Goal: Task Accomplishment & Management: Manage account settings

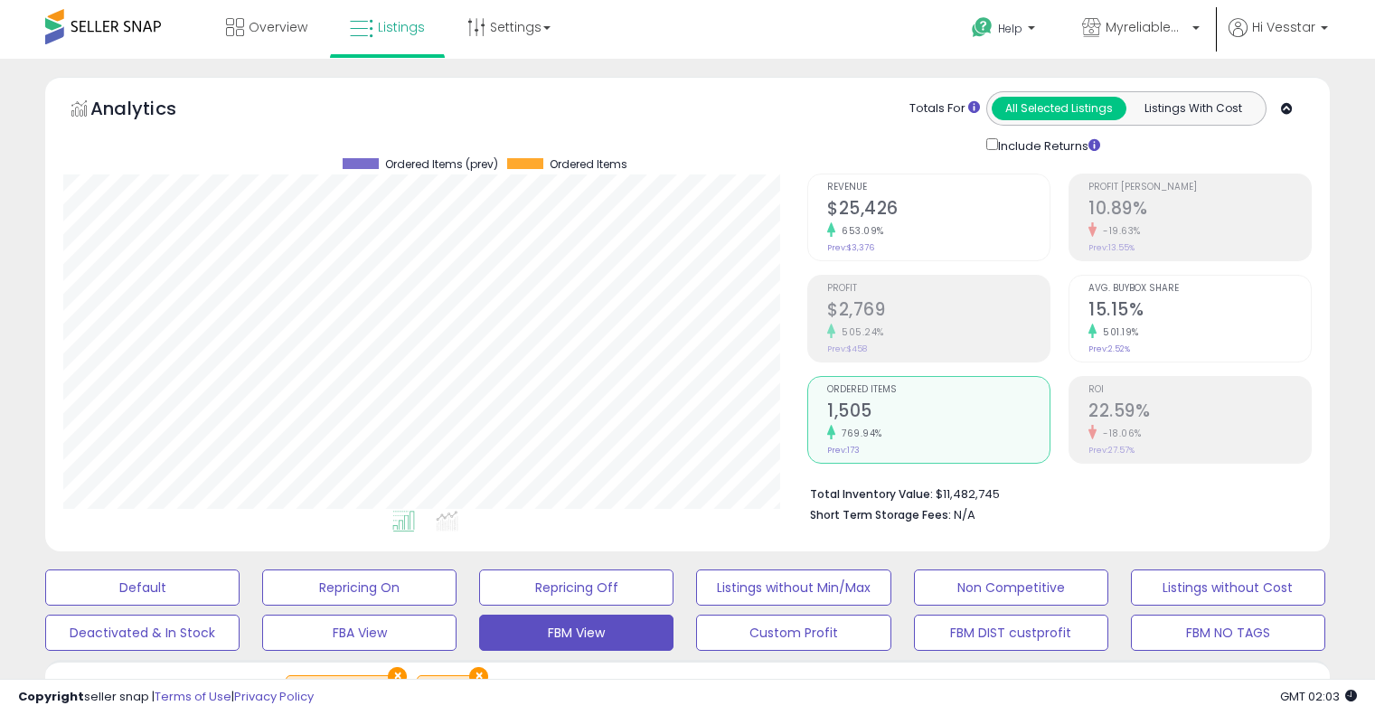
select select "**"
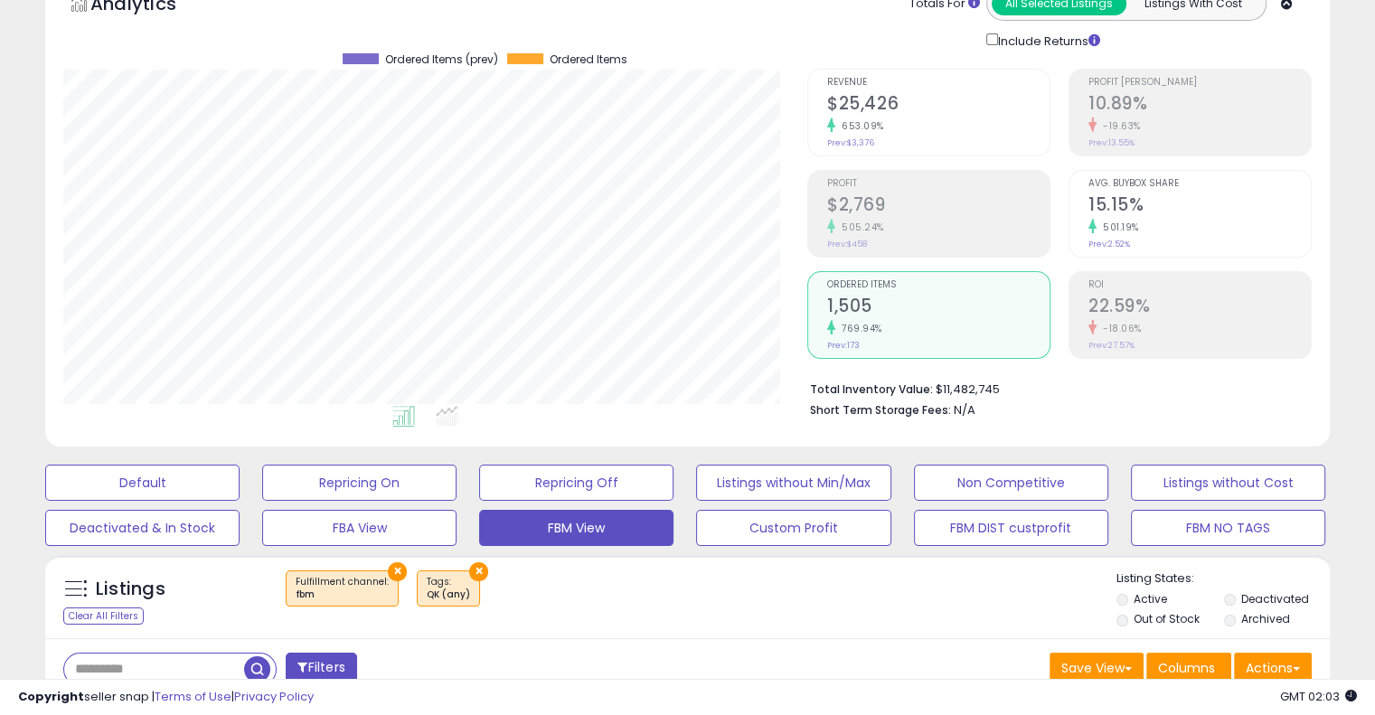
scroll to position [105, 0]
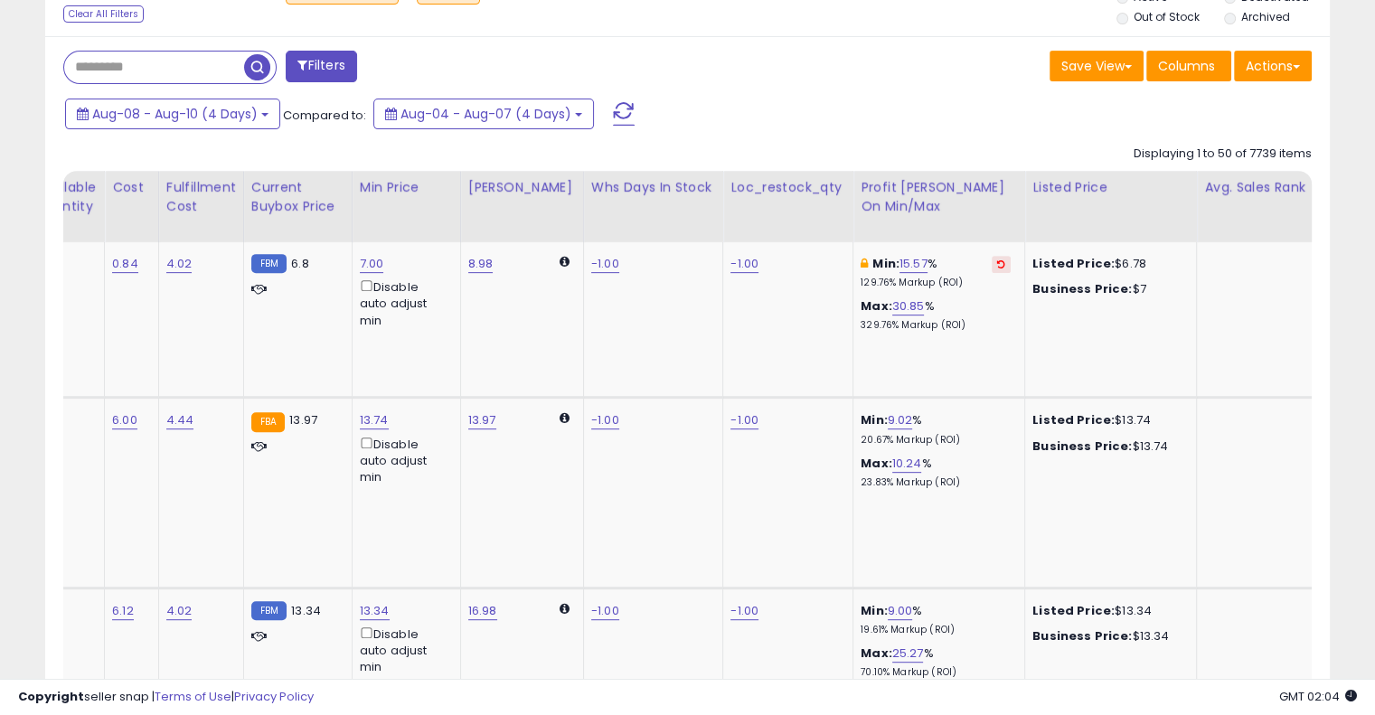
scroll to position [0, 0]
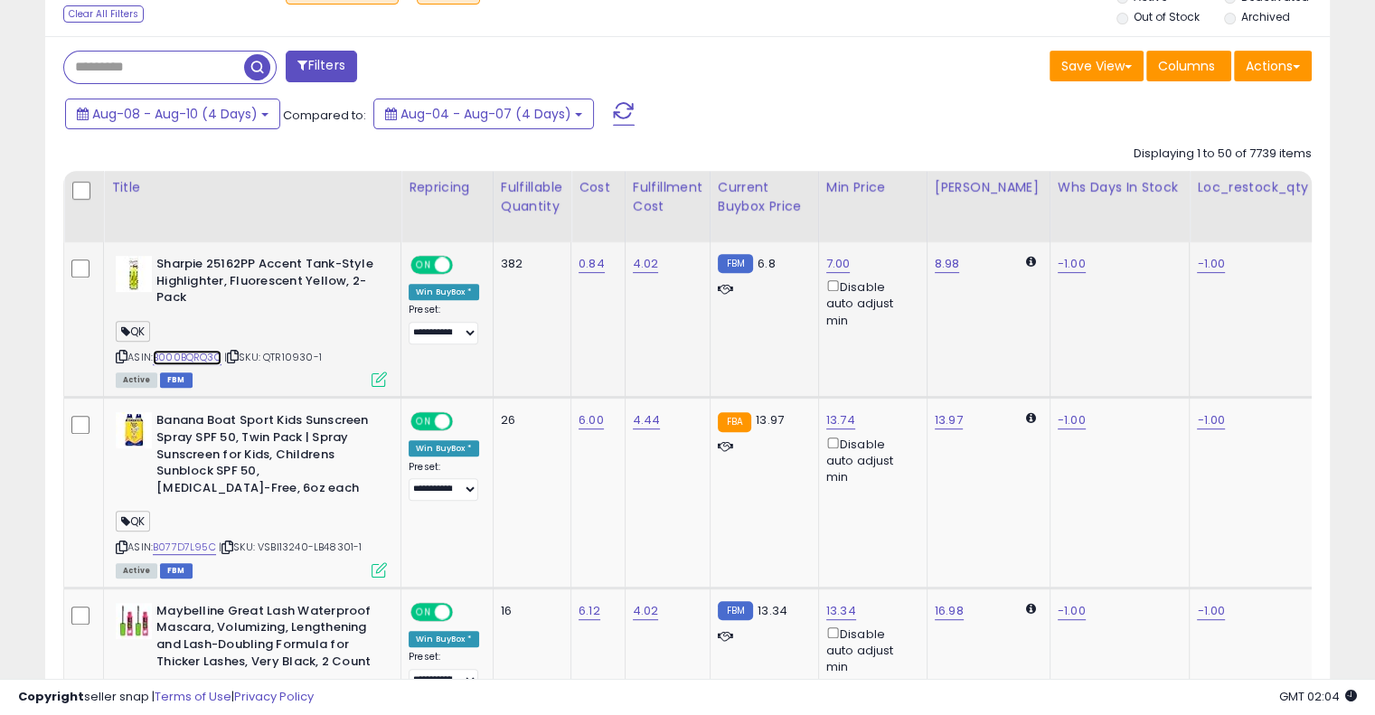
click at [195, 361] on link "B000BQRQ3C" at bounding box center [187, 357] width 69 height 15
click at [181, 547] on link "B077D7L95C" at bounding box center [184, 547] width 63 height 15
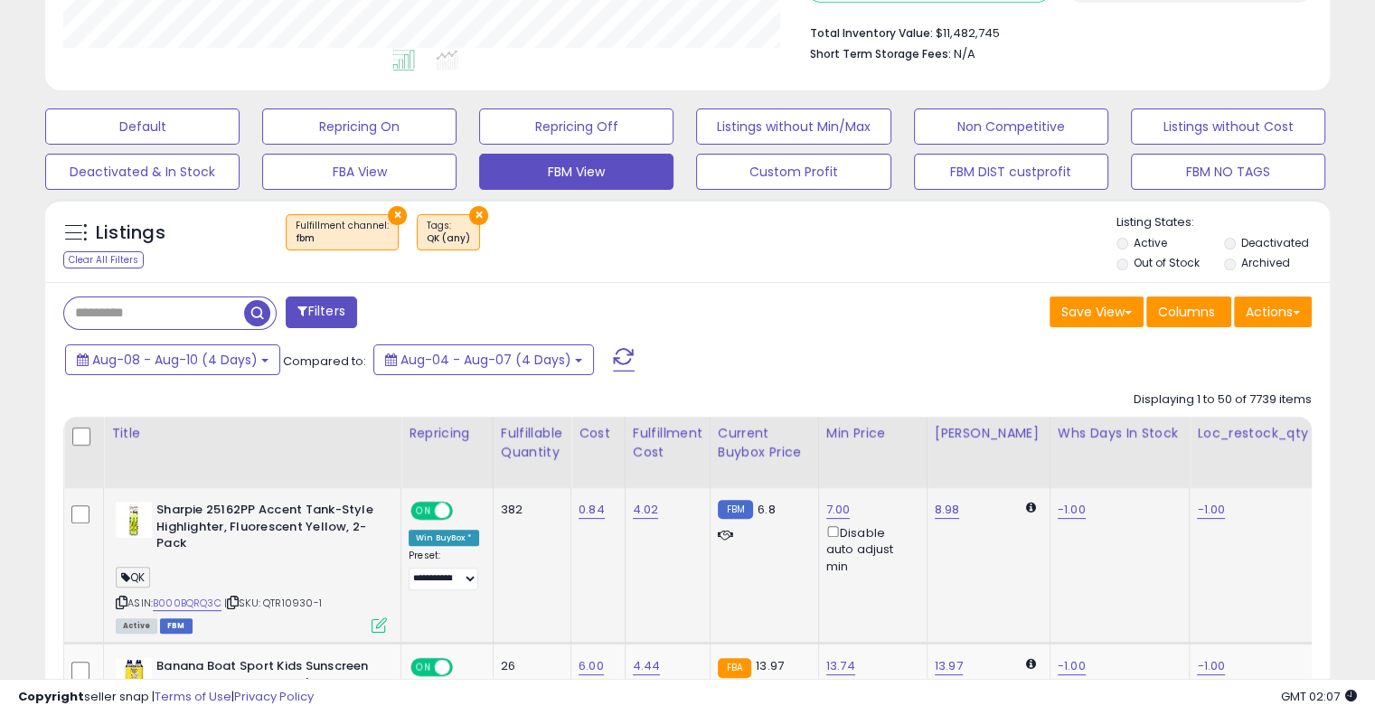
scroll to position [457, 0]
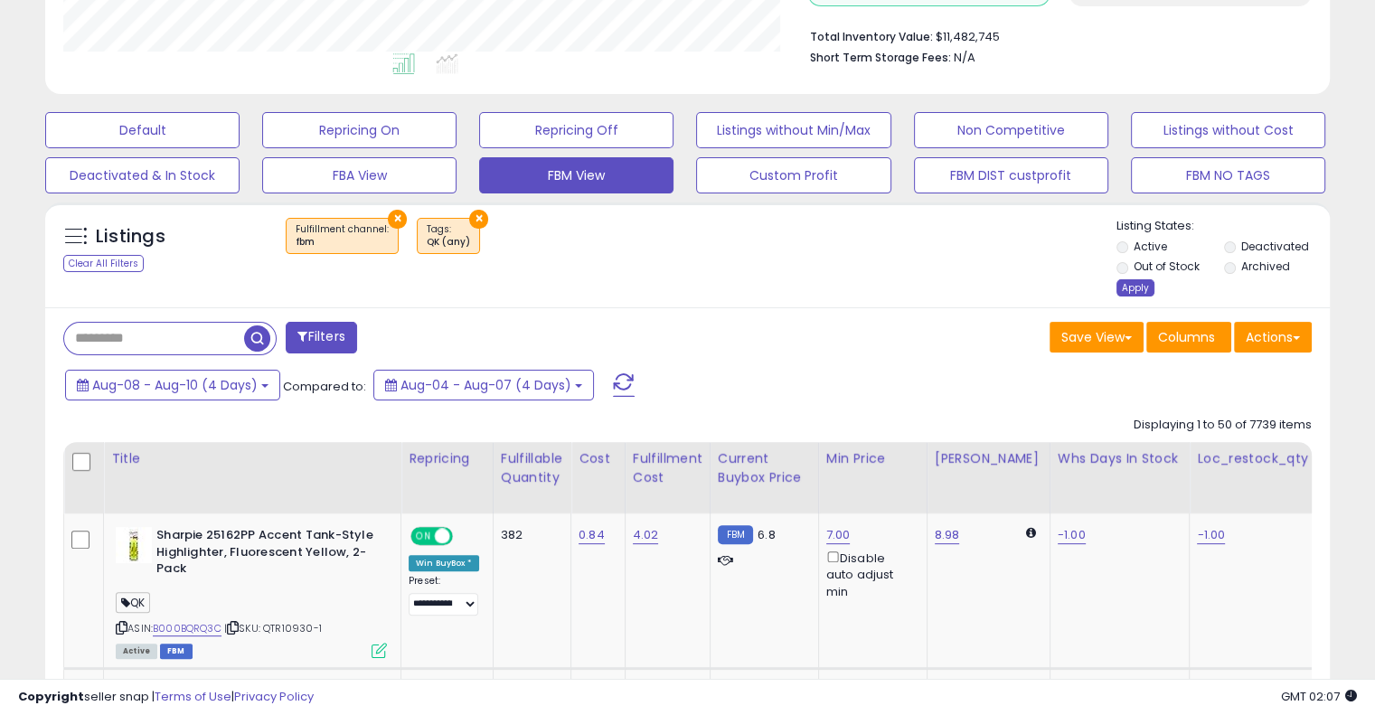
click at [1133, 288] on div "Apply" at bounding box center [1135, 287] width 38 height 17
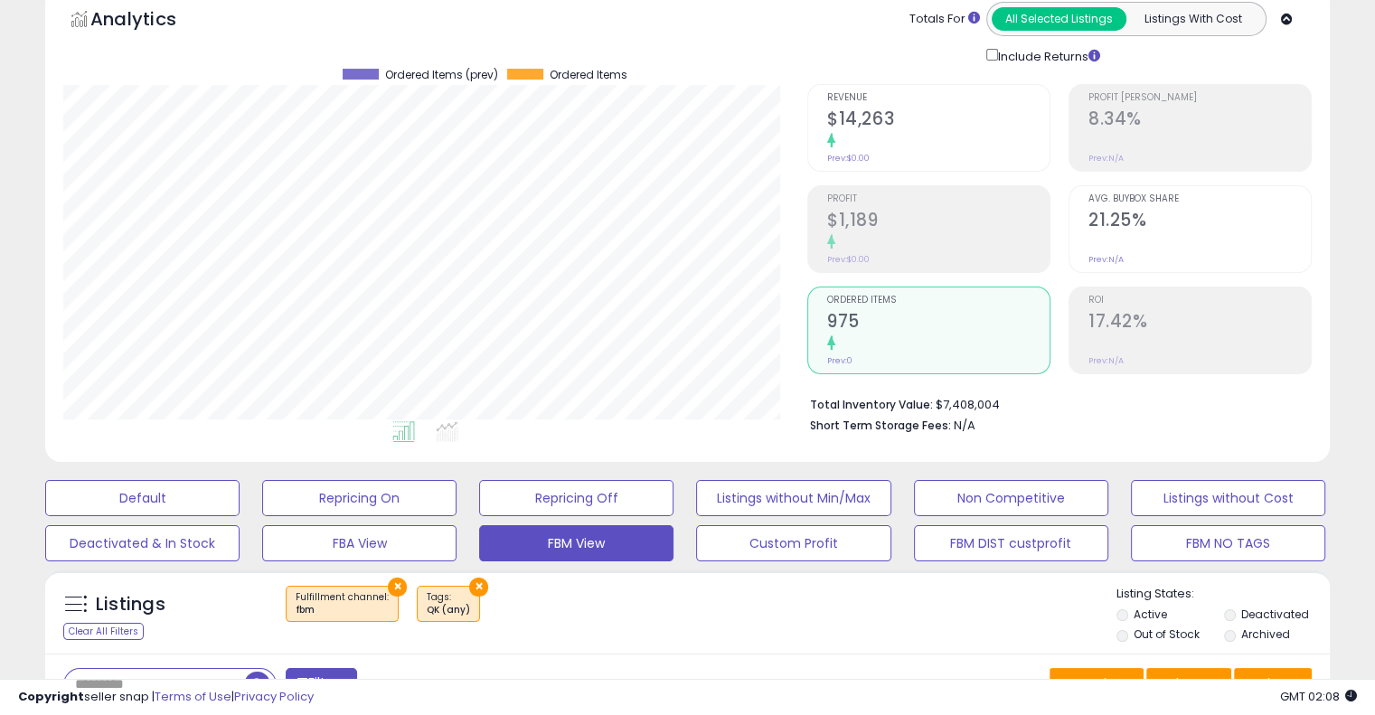
scroll to position [252, 0]
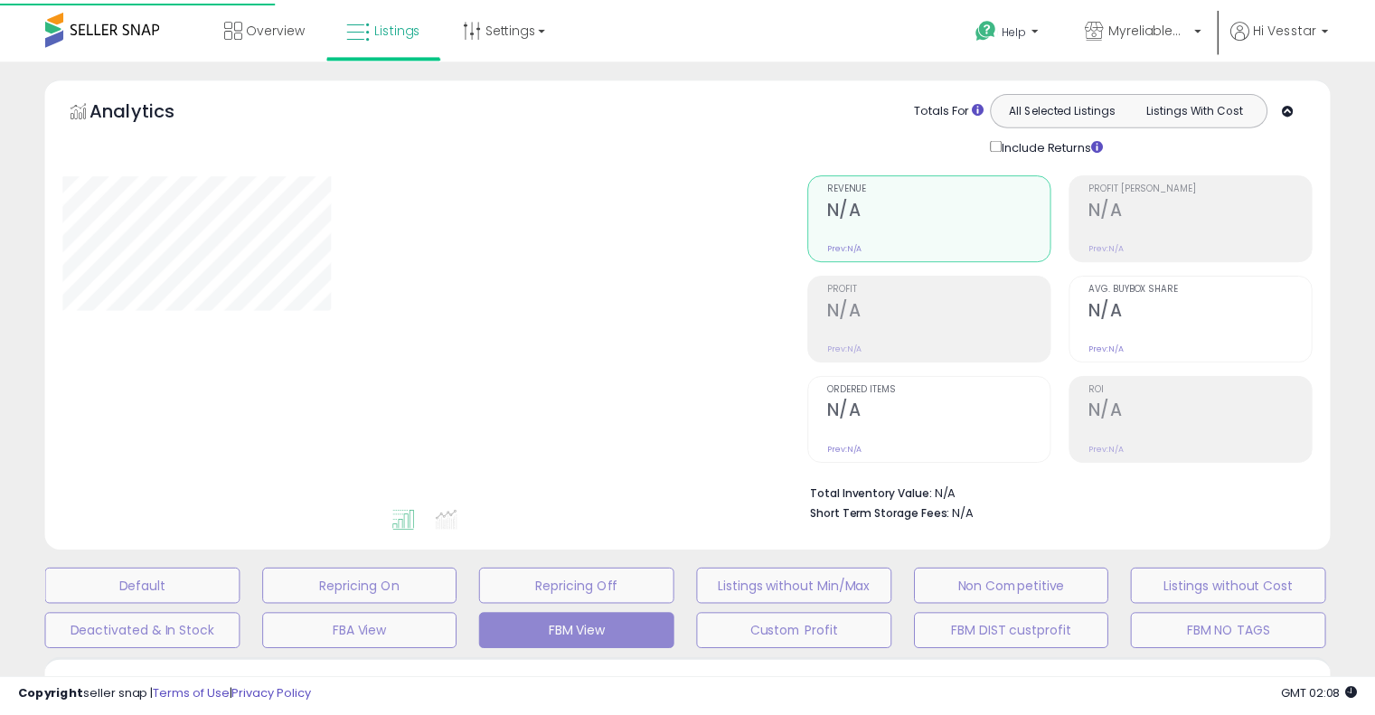
scroll to position [252, 0]
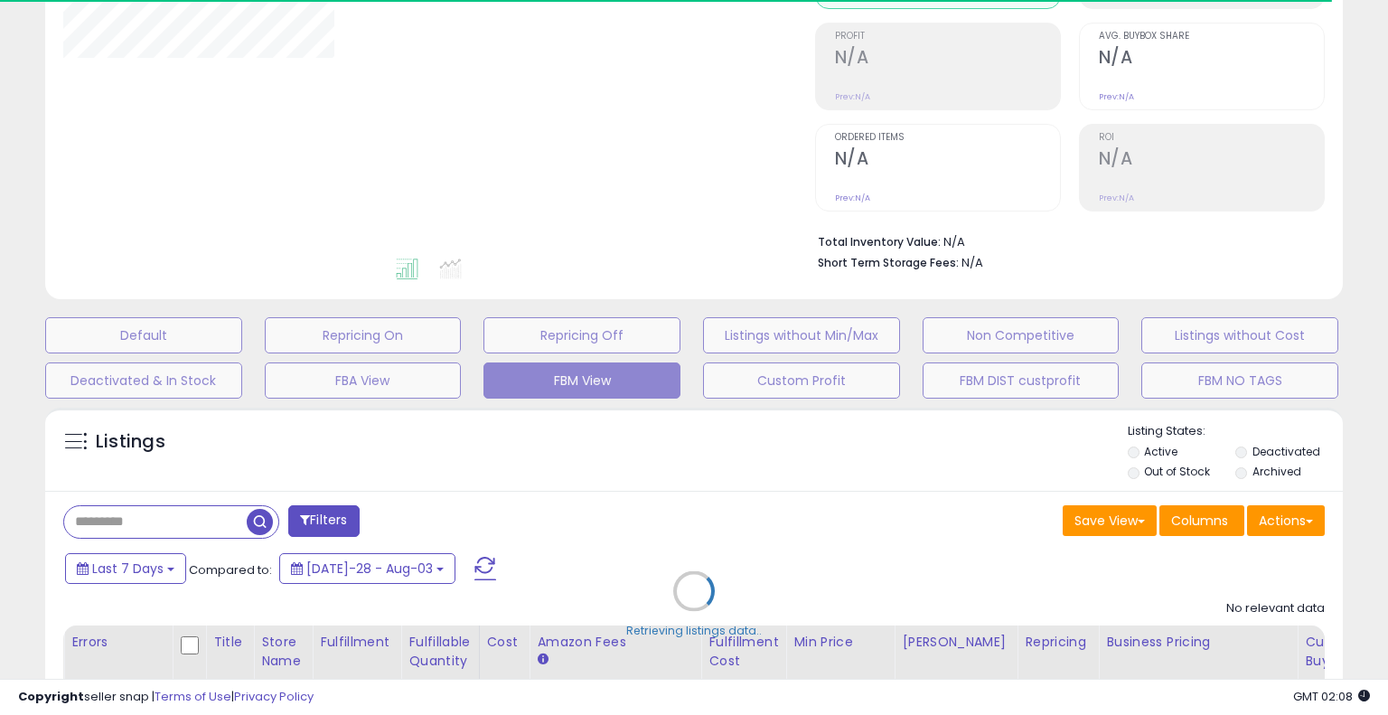
select select "**"
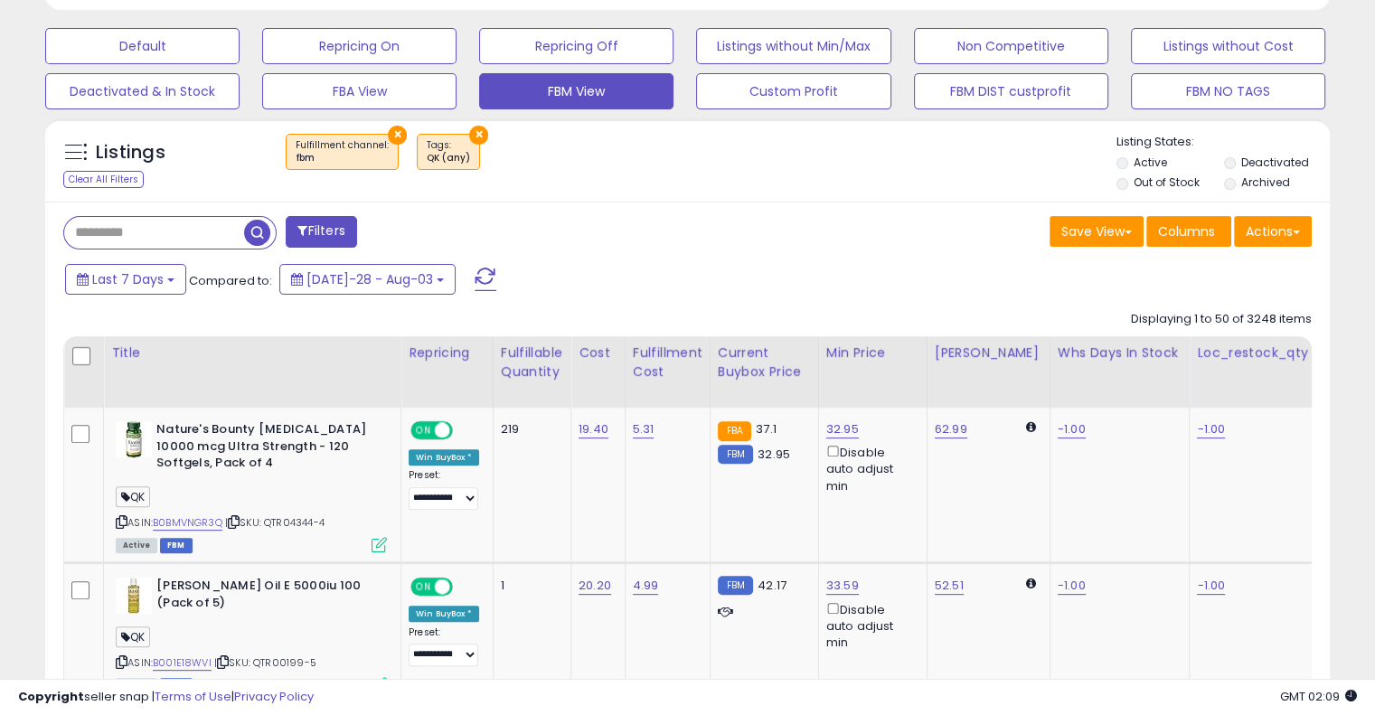
scroll to position [541, 0]
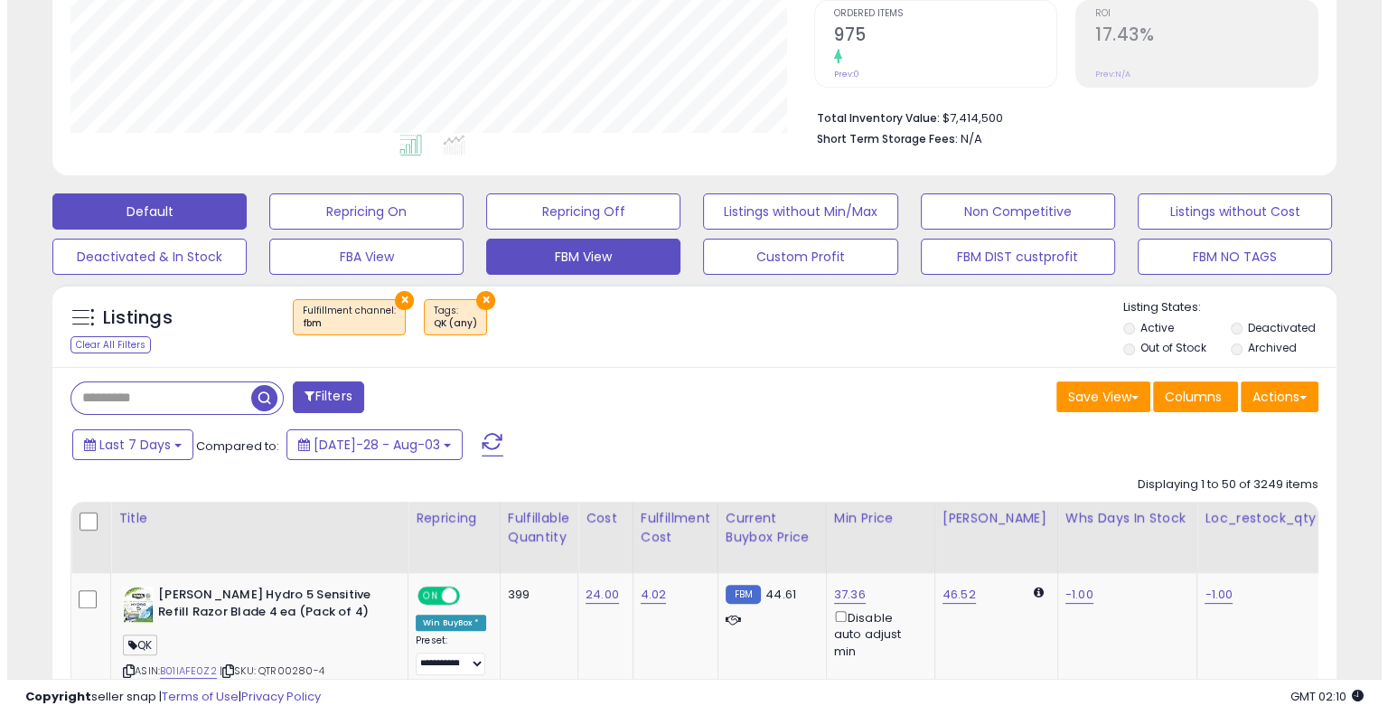
scroll to position [375, 0]
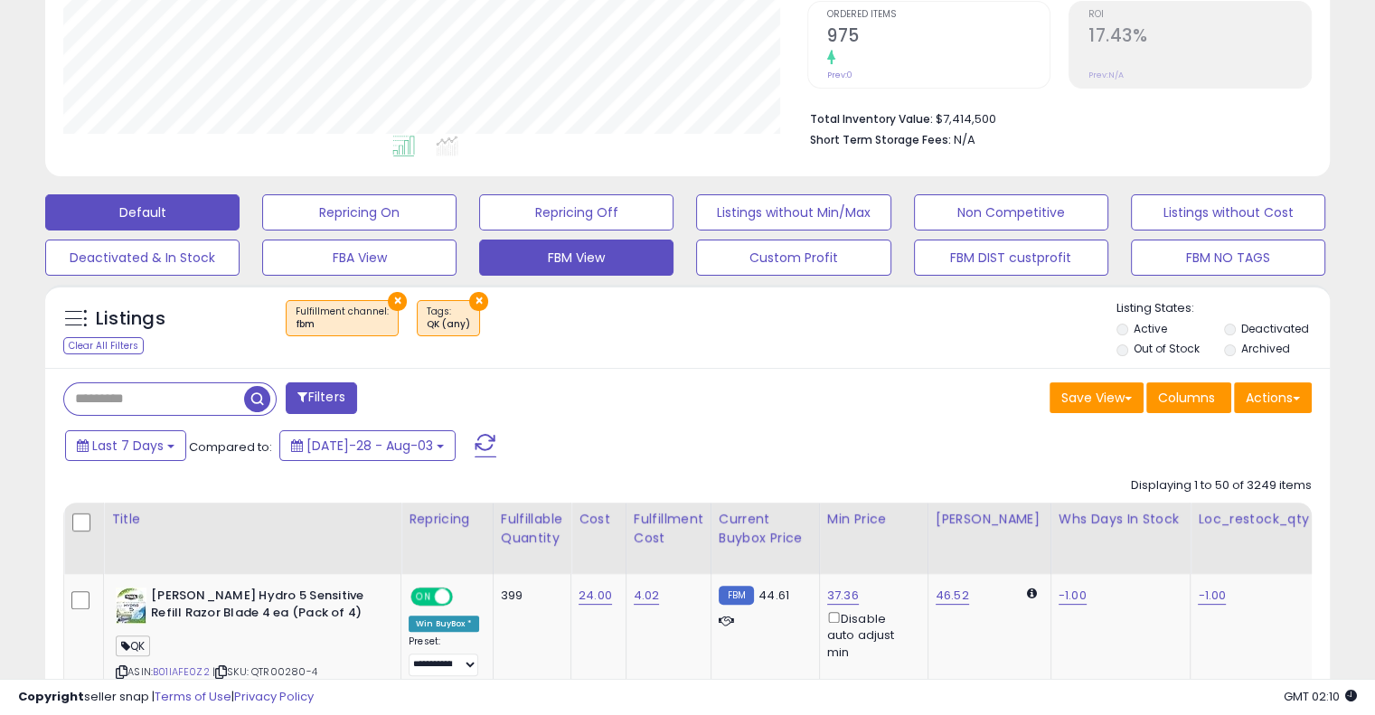
click at [115, 205] on button "Default" at bounding box center [142, 212] width 194 height 36
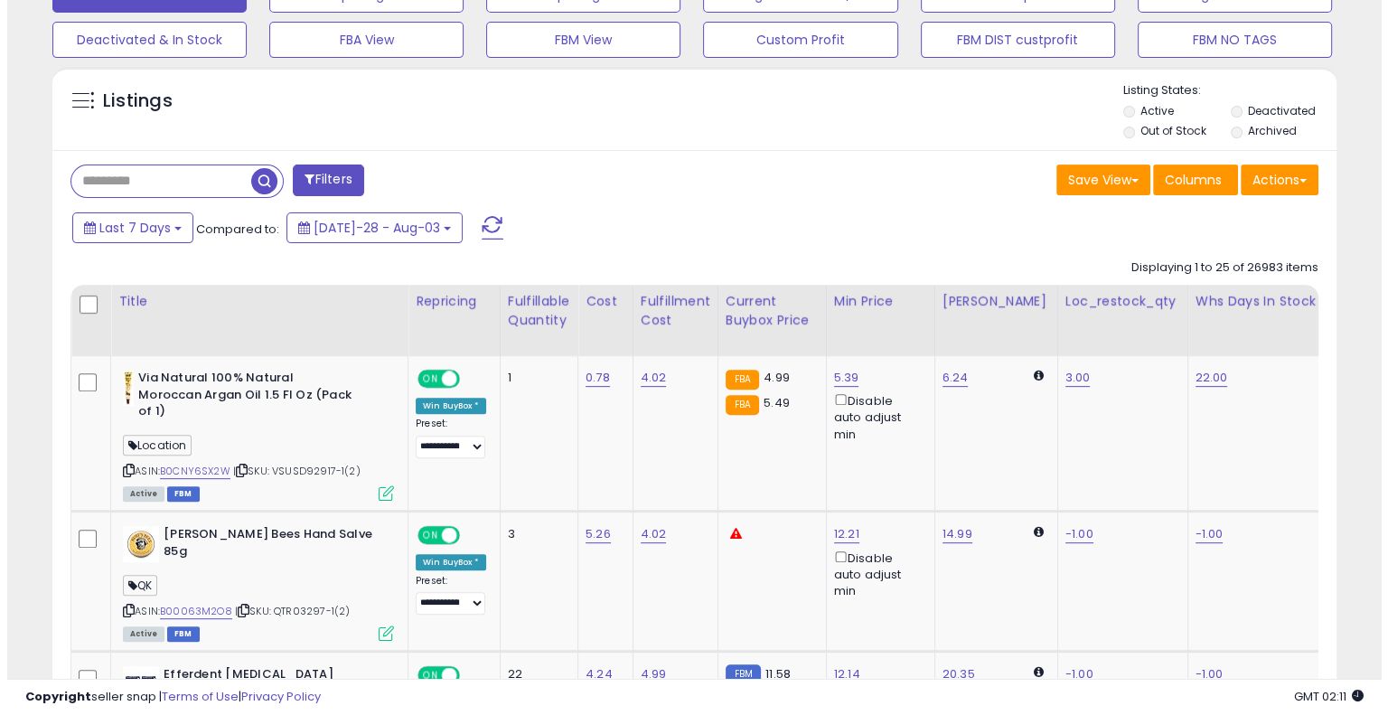
scroll to position [207, 0]
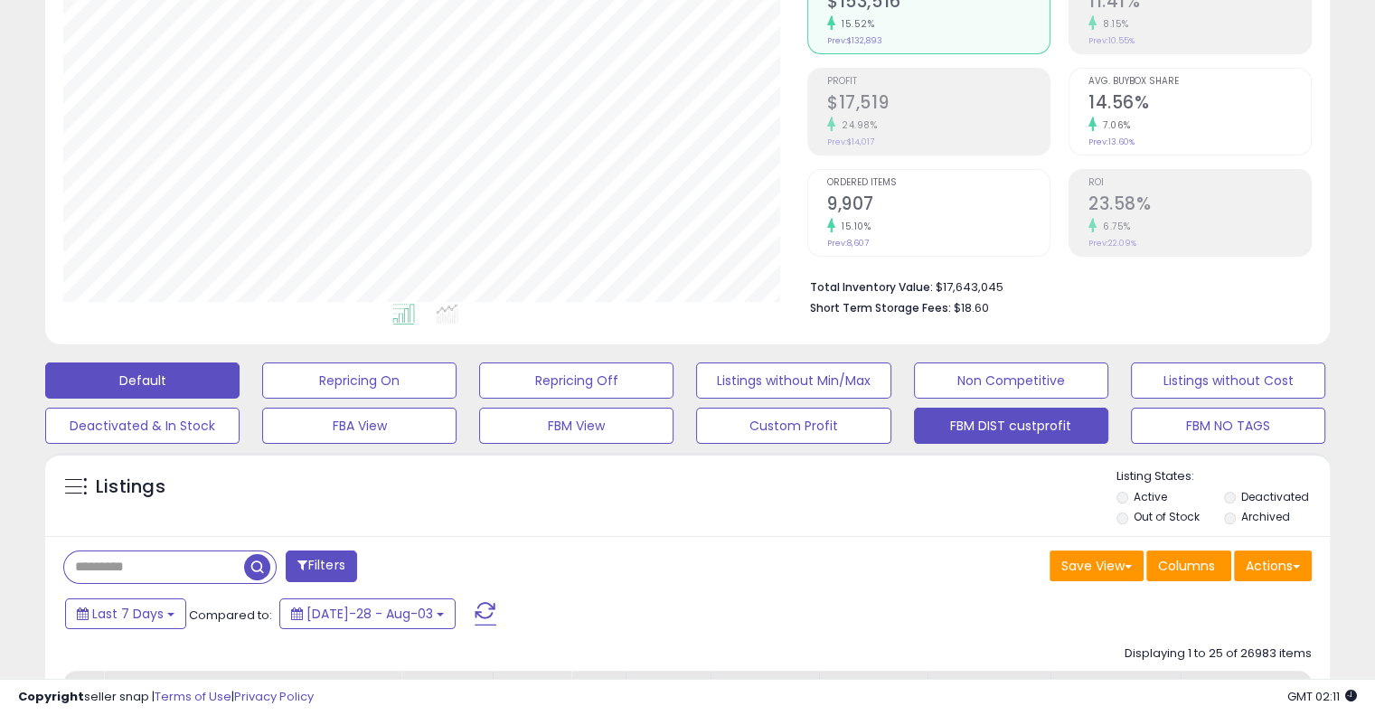
click at [456, 399] on button "FBM DIST custprofit" at bounding box center [359, 380] width 194 height 36
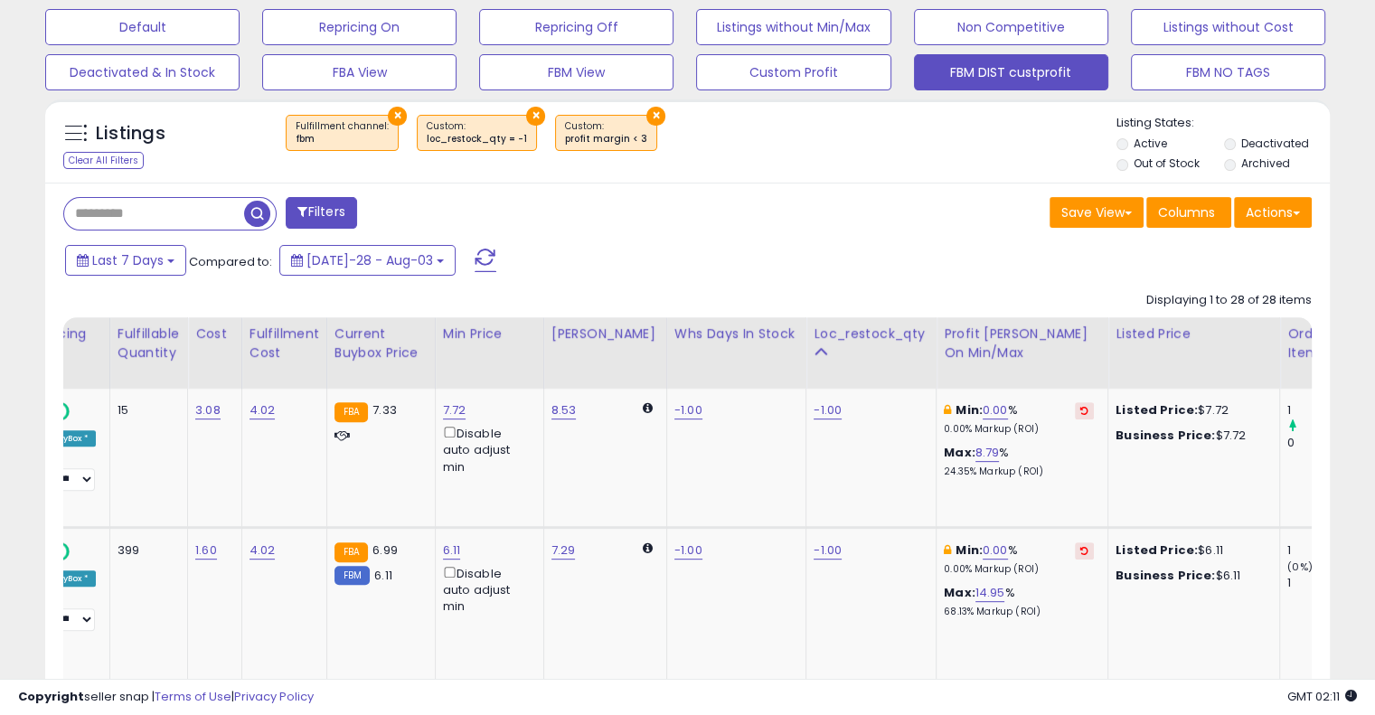
scroll to position [0, 0]
click at [1075, 412] on button at bounding box center [1084, 410] width 19 height 17
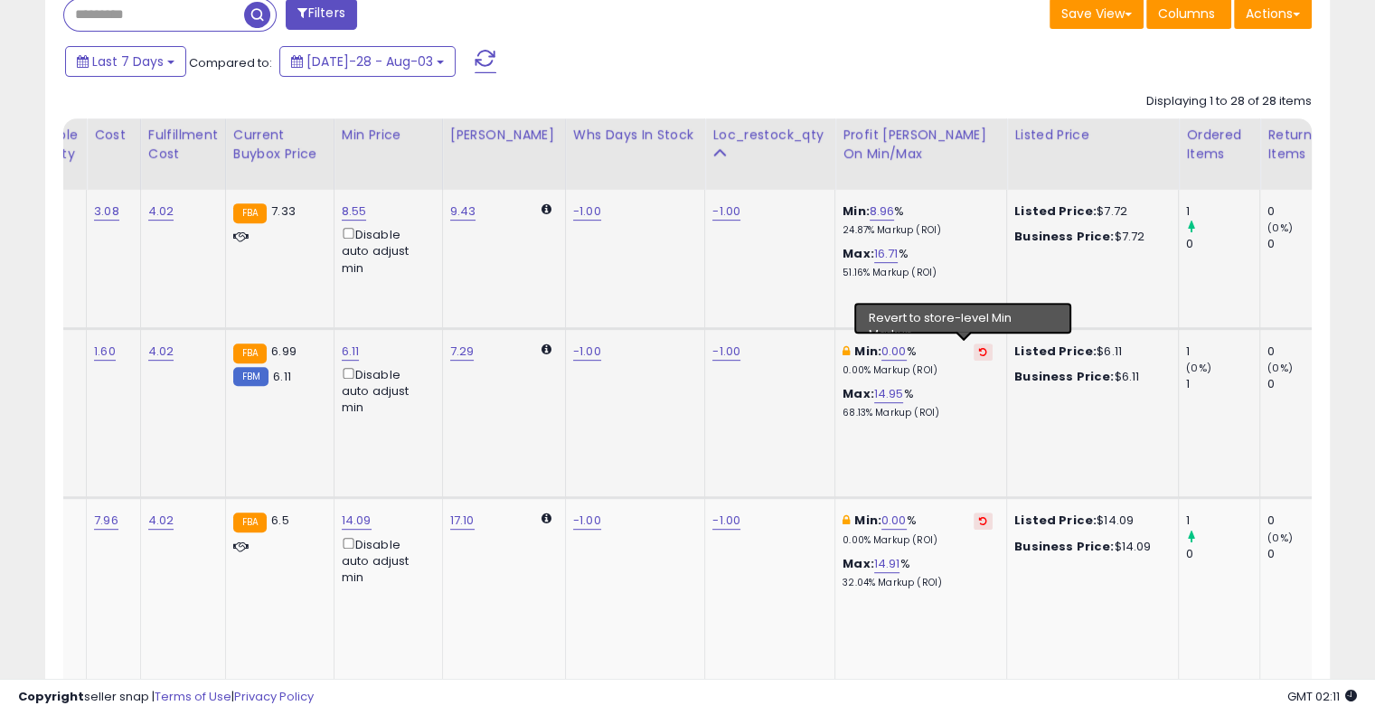
click at [979, 347] on icon at bounding box center [983, 351] width 8 height 9
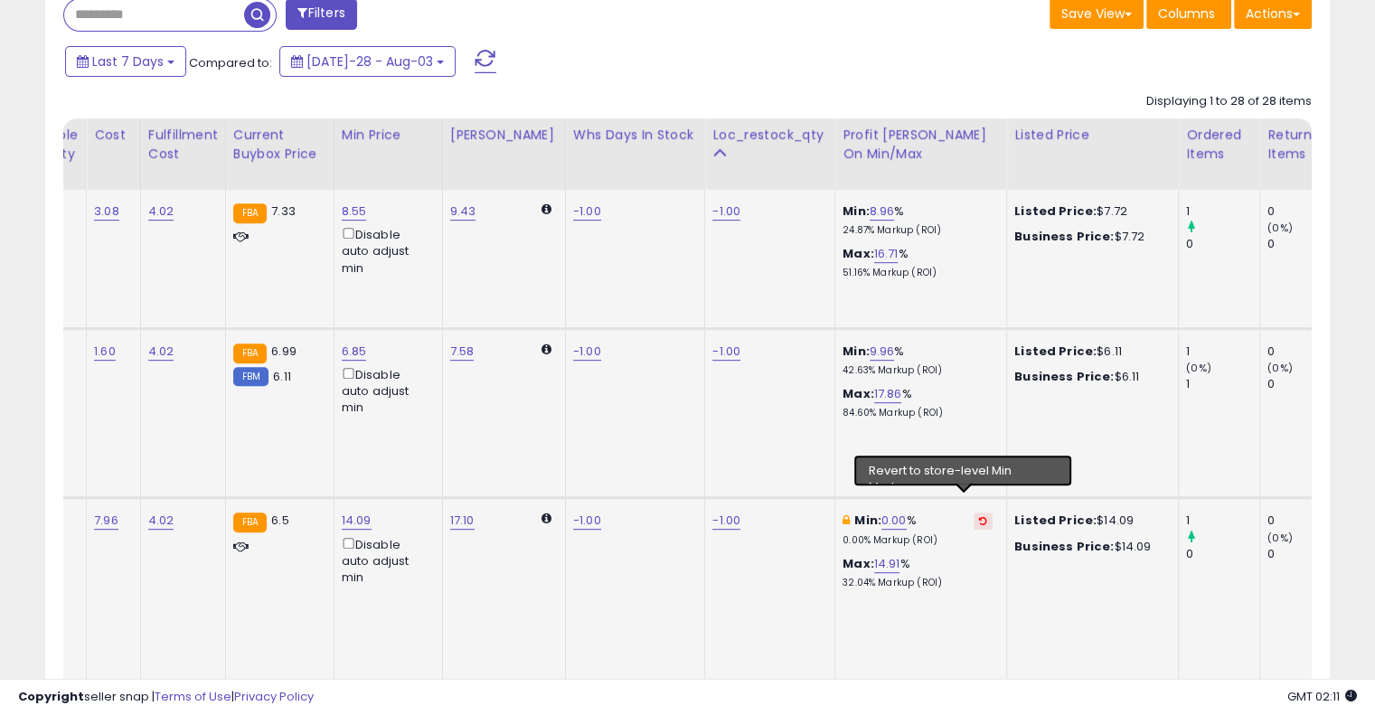
click at [979, 516] on icon at bounding box center [983, 520] width 8 height 9
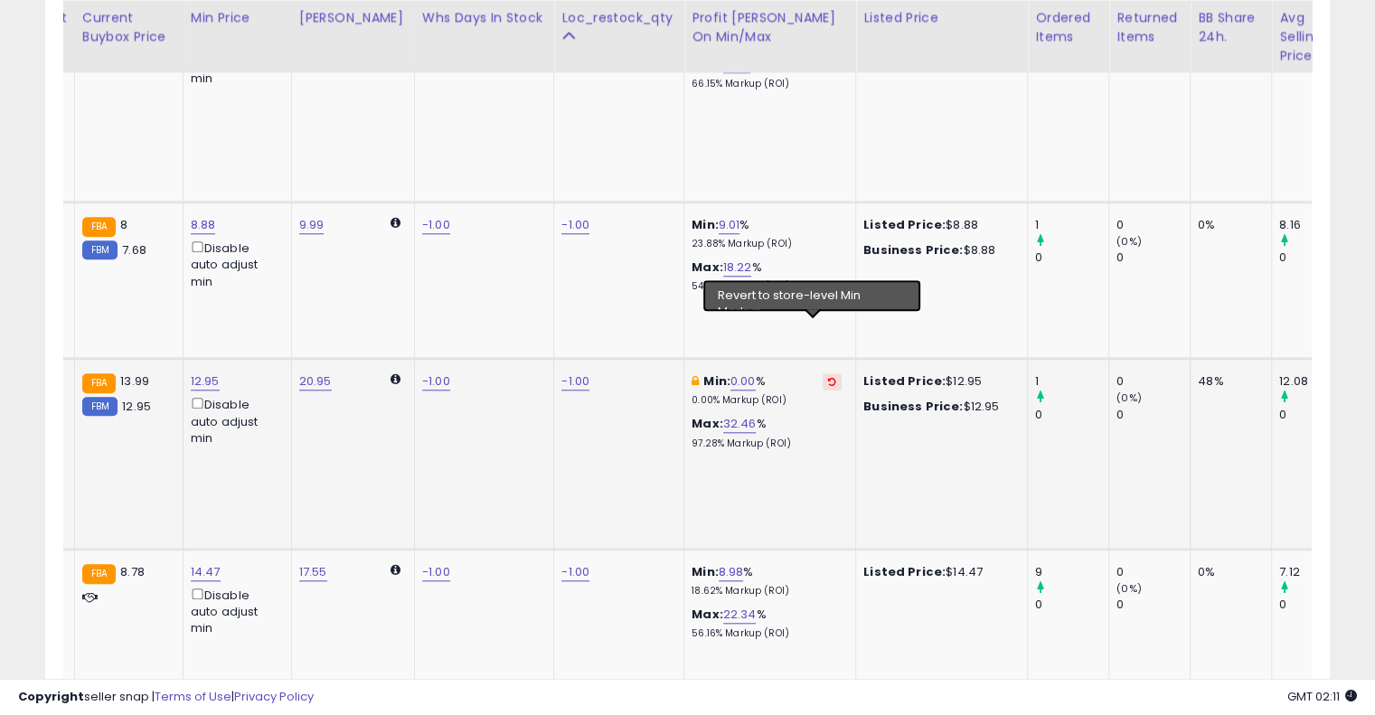
click at [828, 377] on icon at bounding box center [832, 381] width 8 height 9
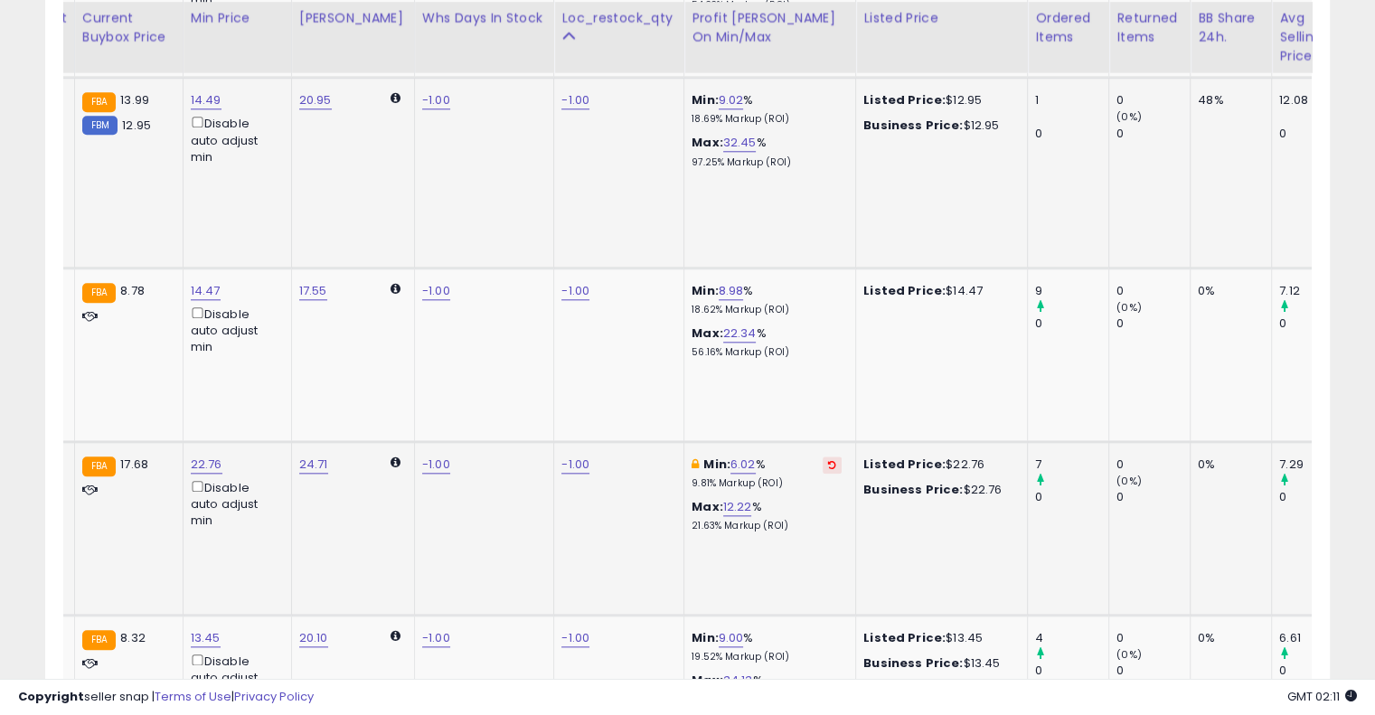
drag, startPoint x: 783, startPoint y: 502, endPoint x: 786, endPoint y: 538, distance: 36.3
click at [786, 538] on td "Min: 6.02 % 9.81% Markup (ROI) Max: 12.22 % 21.63% Markup (ROI)" at bounding box center [770, 528] width 172 height 174
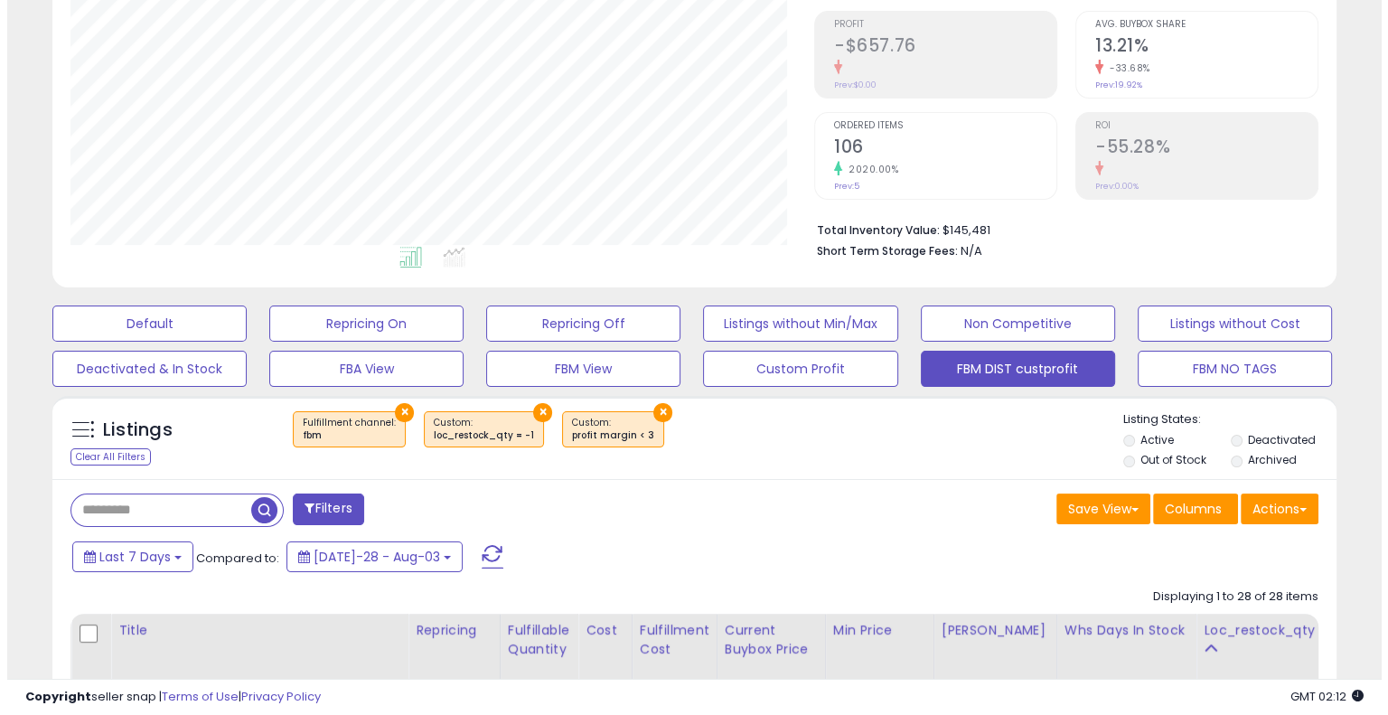
scroll to position [268, 0]
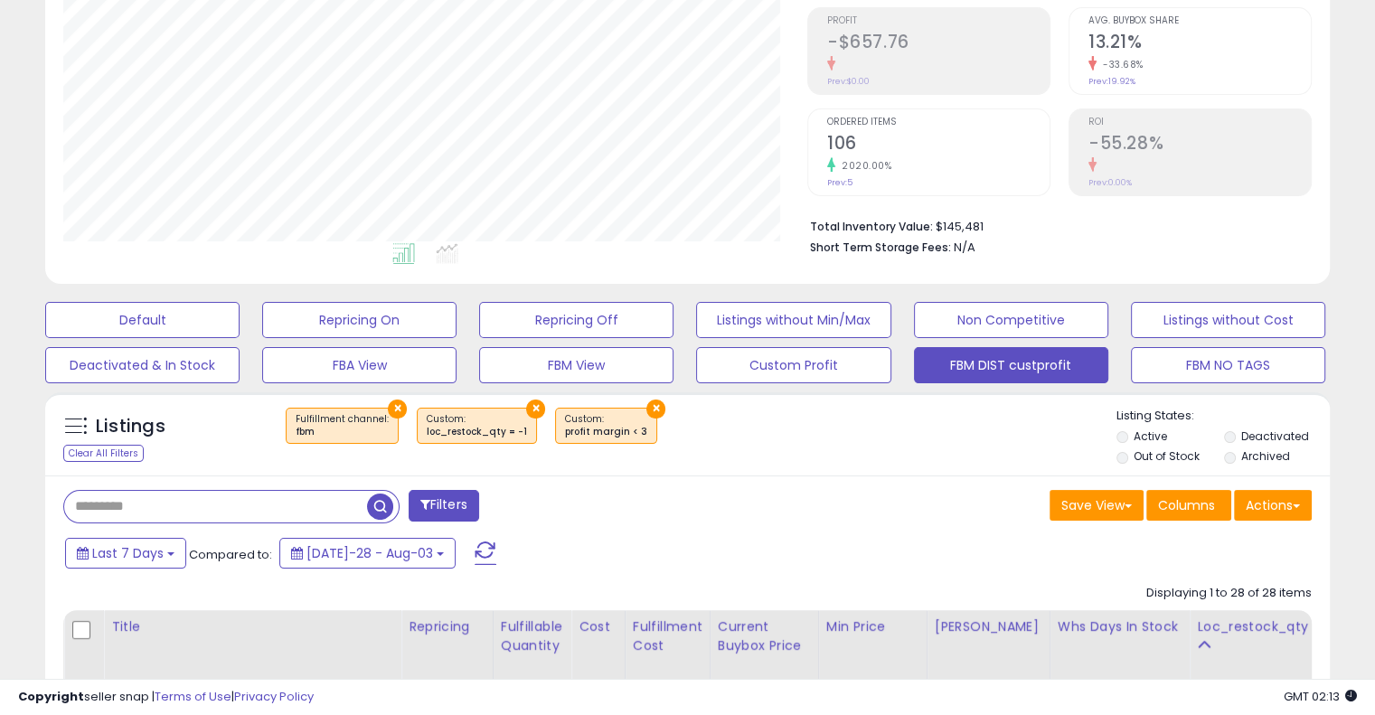
click at [171, 510] on input "text" at bounding box center [215, 507] width 303 height 32
click at [174, 314] on button "Default" at bounding box center [142, 320] width 194 height 36
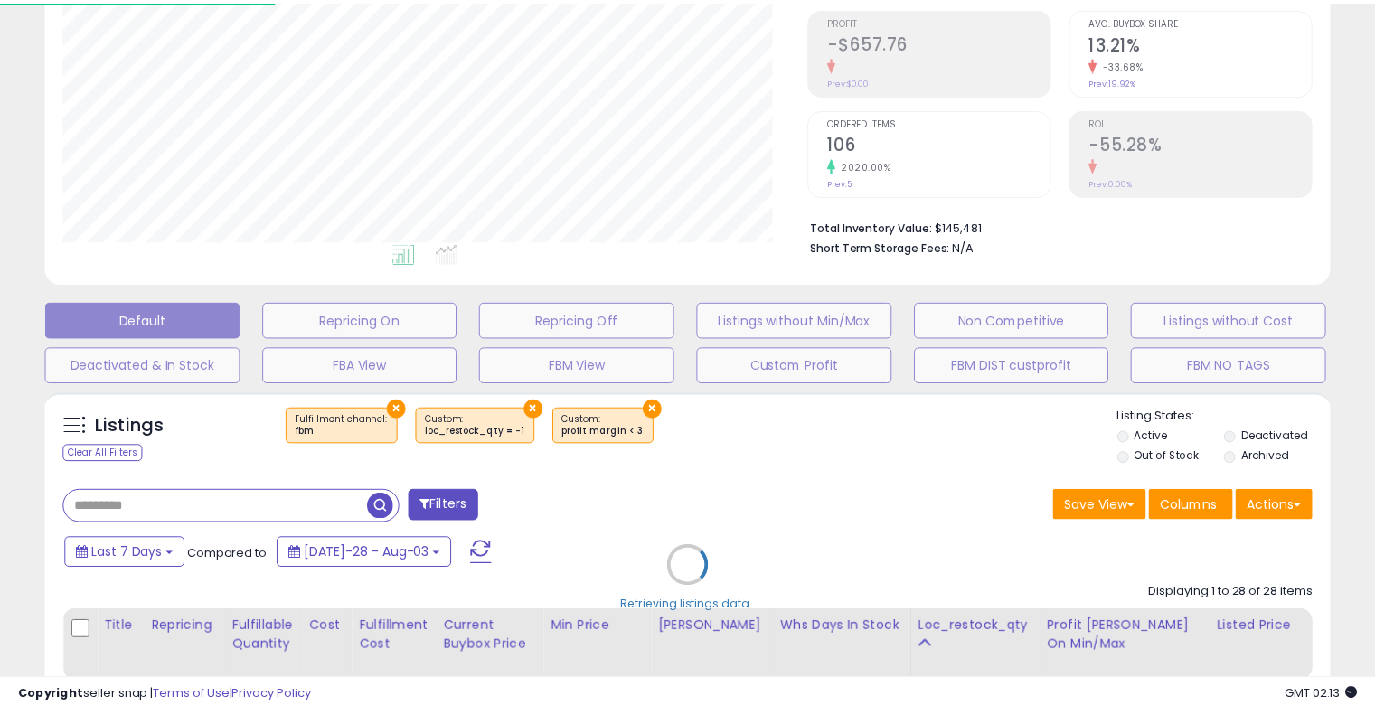
scroll to position [370, 752]
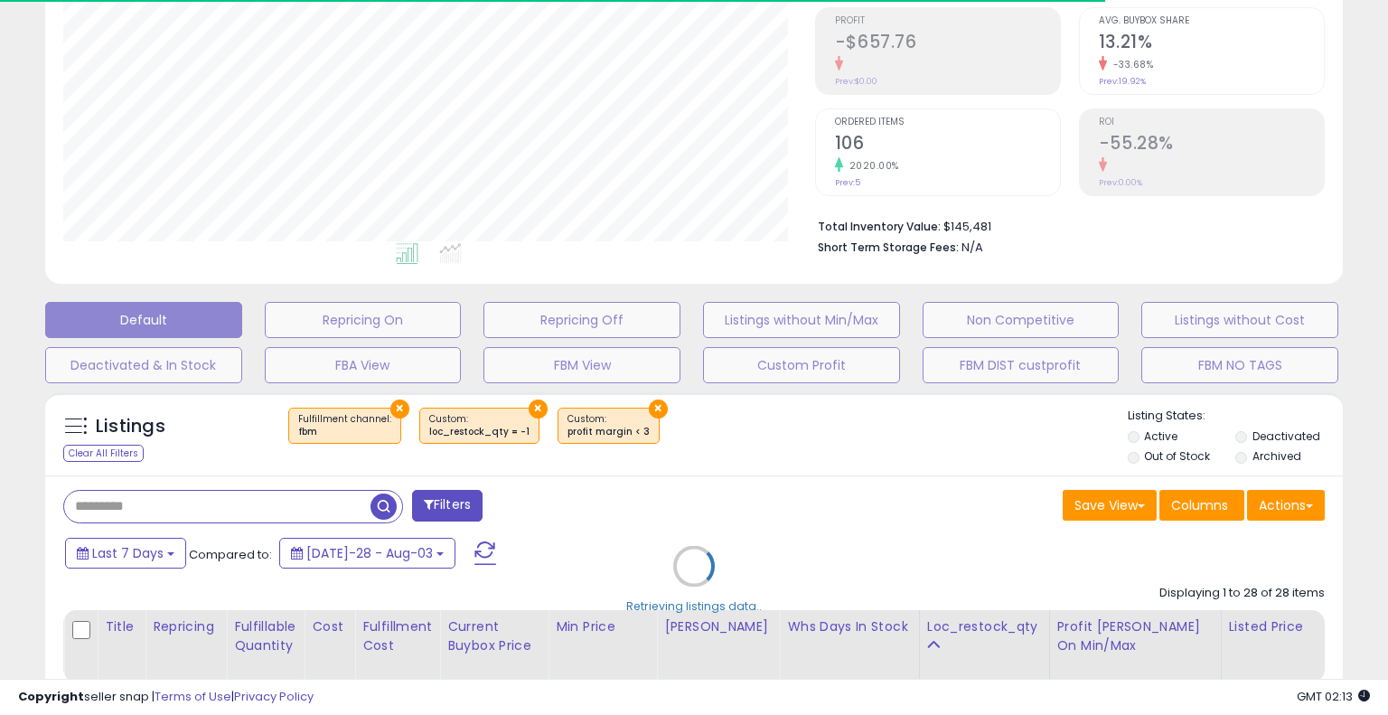
select select "**"
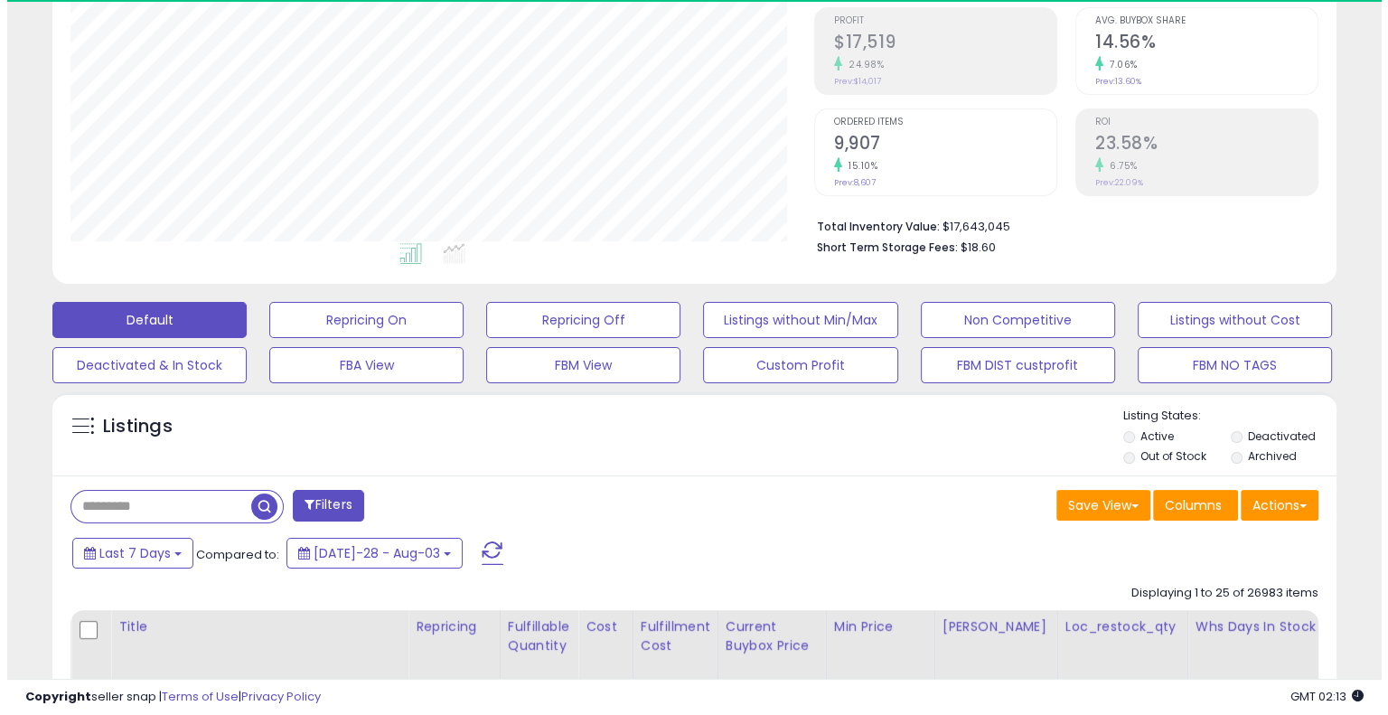
scroll to position [370, 743]
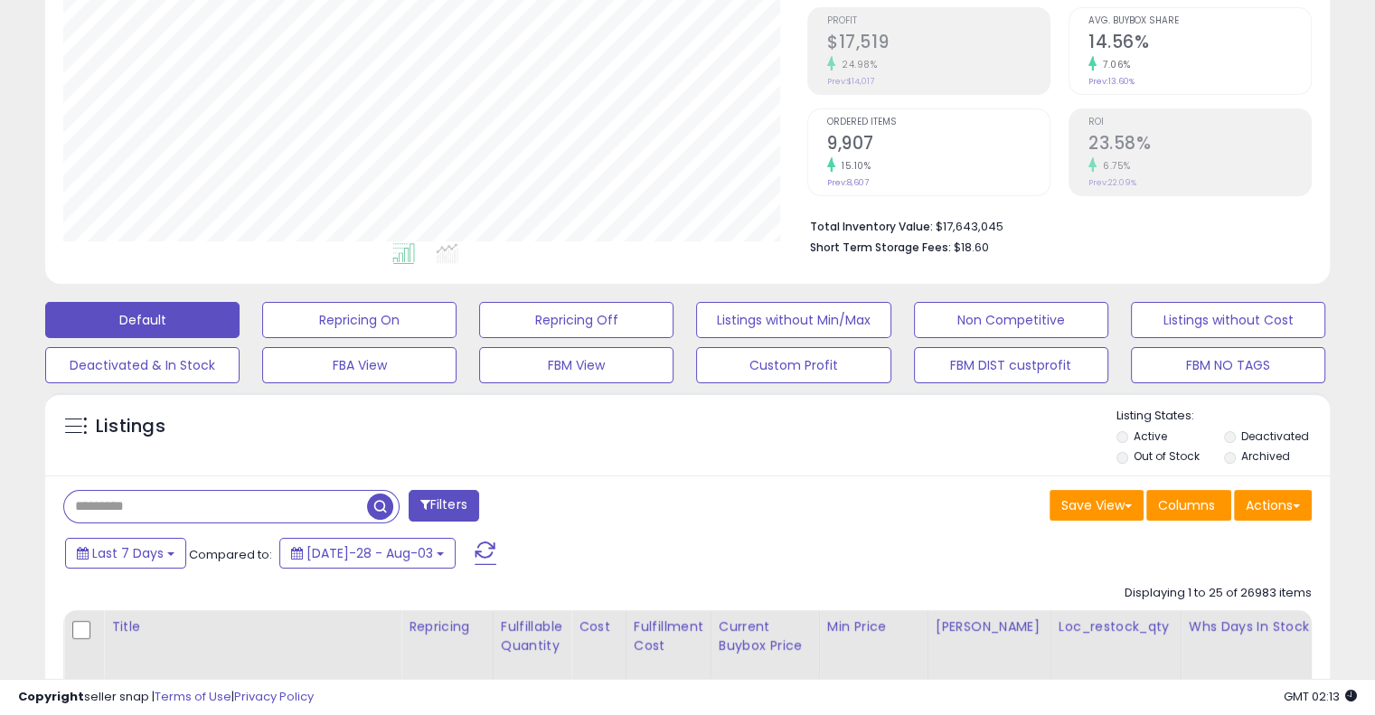
click at [213, 508] on input "text" at bounding box center [215, 507] width 303 height 32
type input "********"
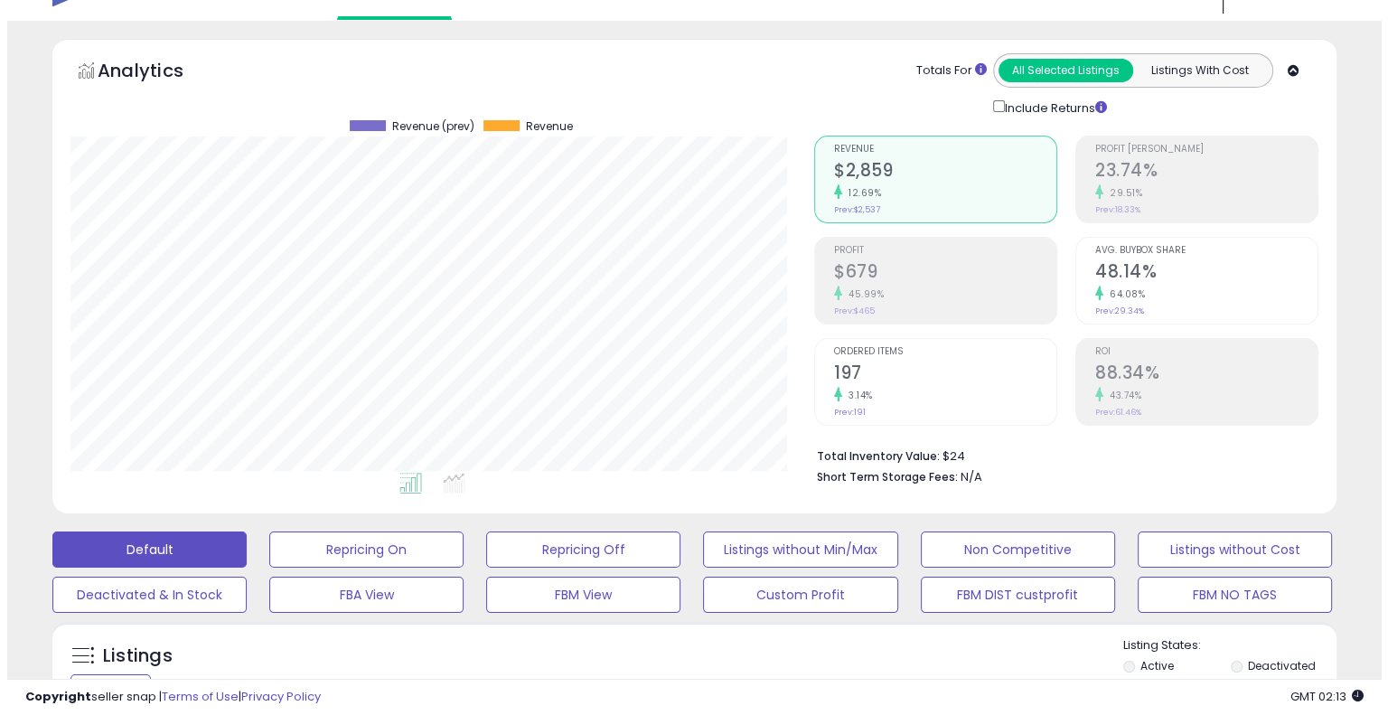
scroll to position [39, 0]
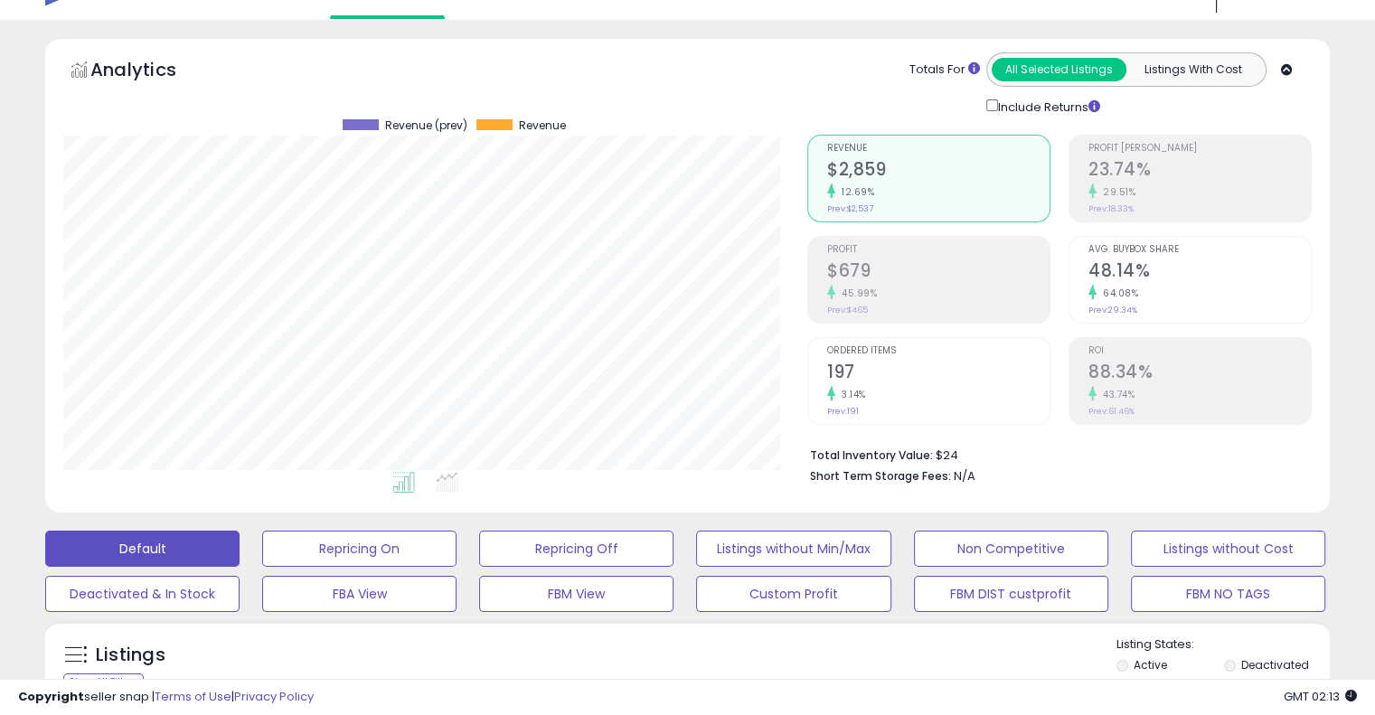
click at [953, 370] on h2 "197" at bounding box center [938, 374] width 222 height 24
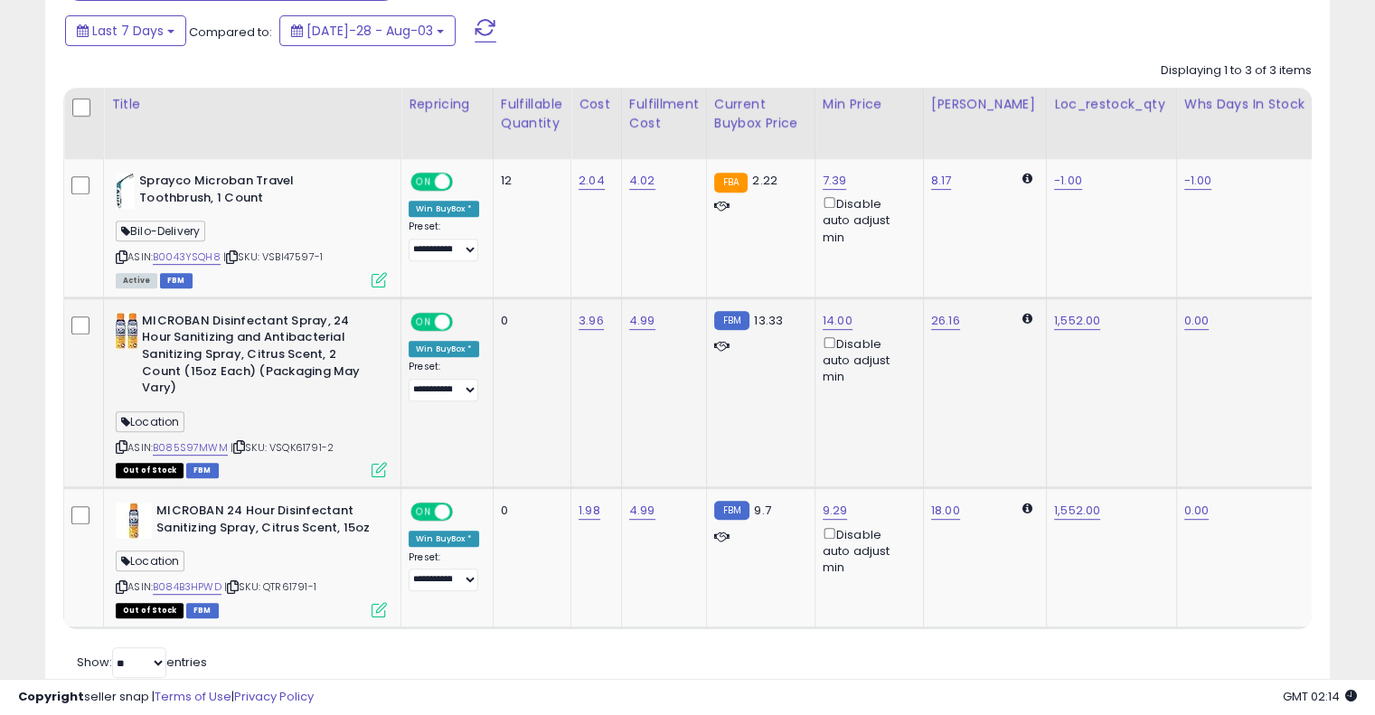
scroll to position [788, 0]
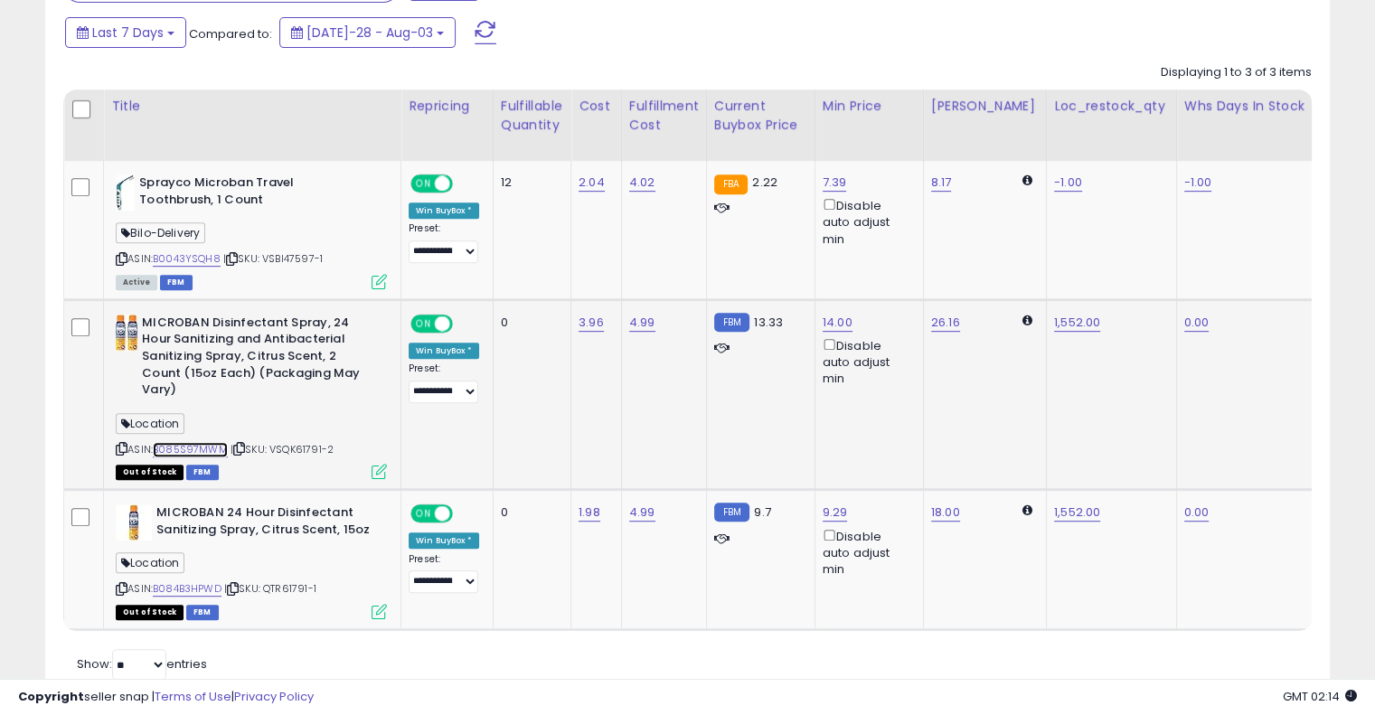
click at [202, 444] on link "B085S97MWM" at bounding box center [190, 449] width 75 height 15
click at [118, 444] on icon at bounding box center [122, 449] width 12 height 10
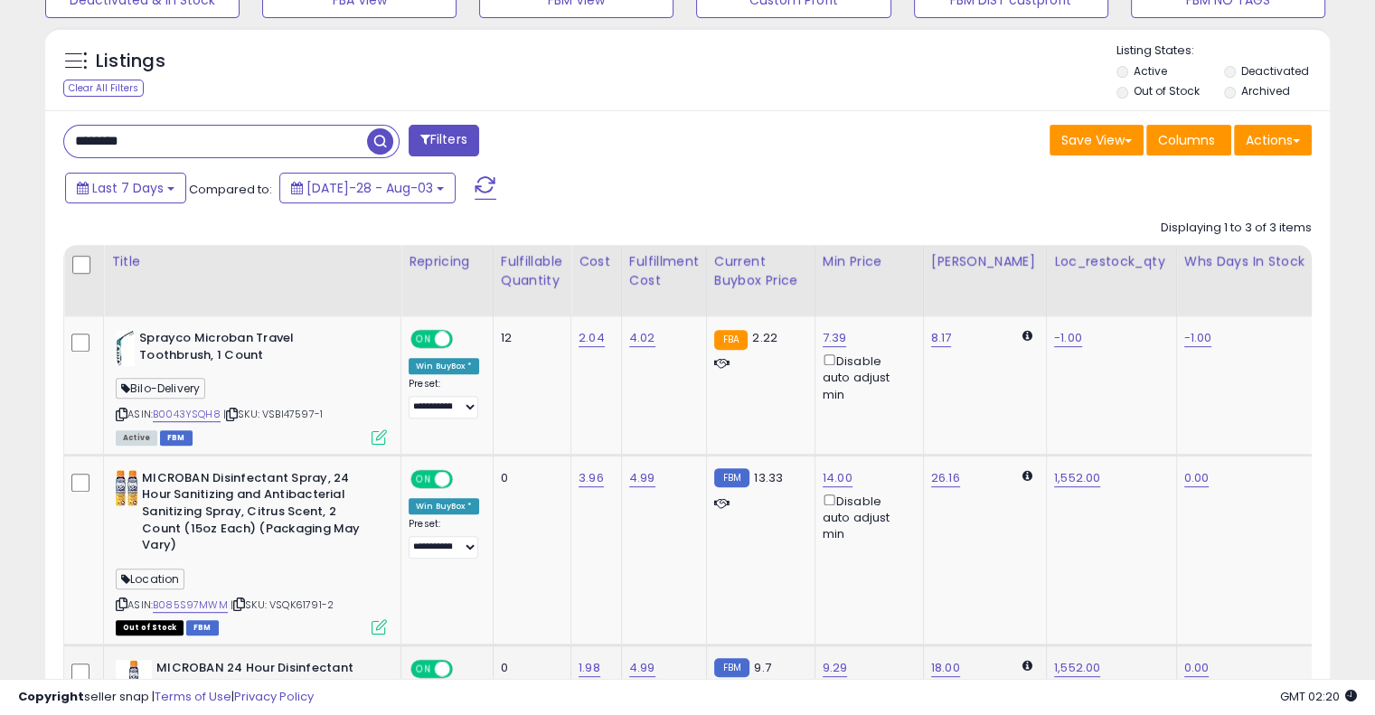
scroll to position [631, 0]
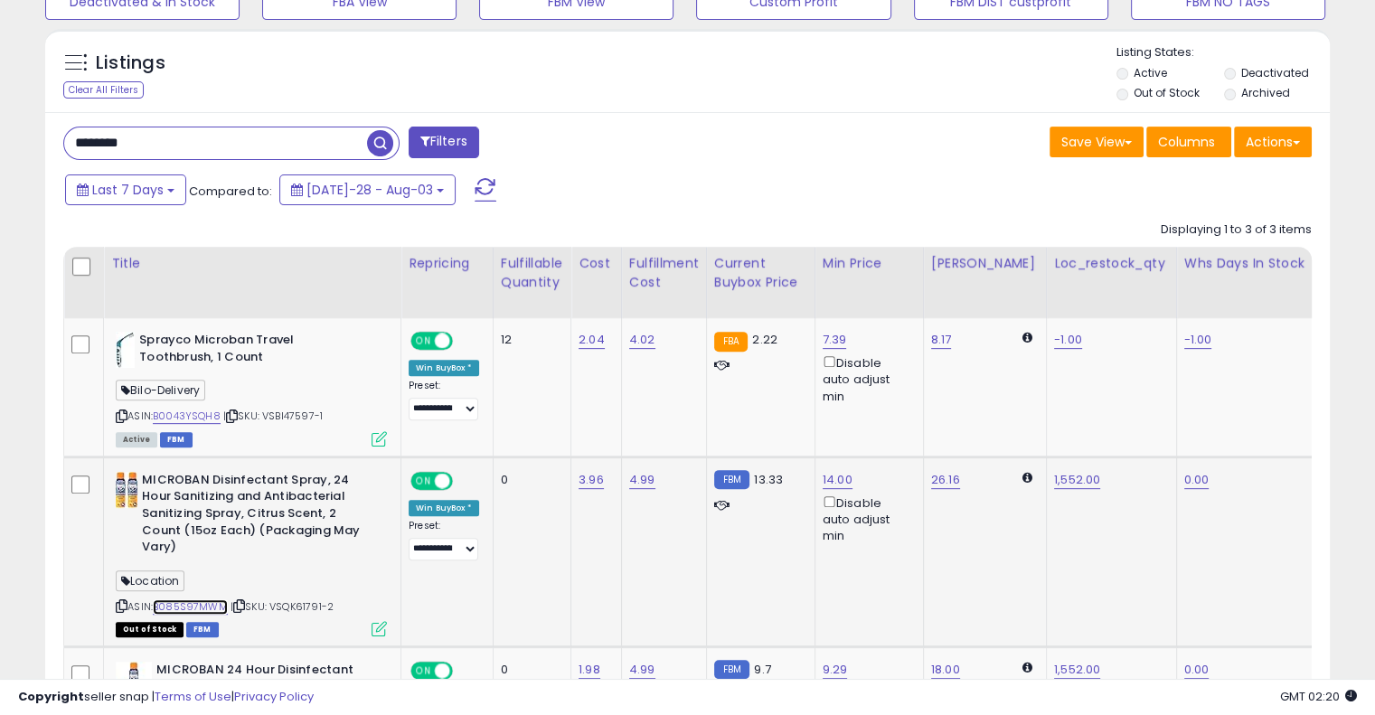
click at [217, 603] on link "B085S97MWM" at bounding box center [190, 606] width 75 height 15
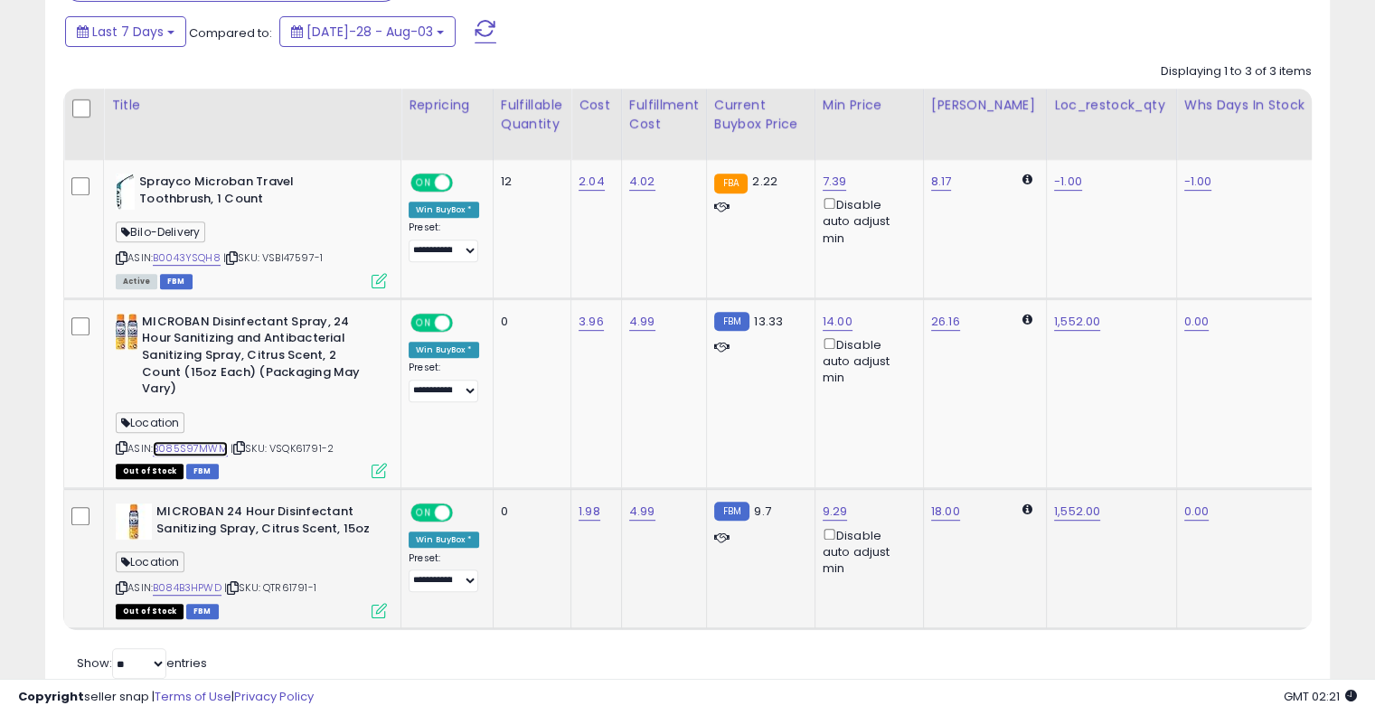
scroll to position [790, 0]
click at [425, 579] on select "**********" at bounding box center [444, 580] width 70 height 23
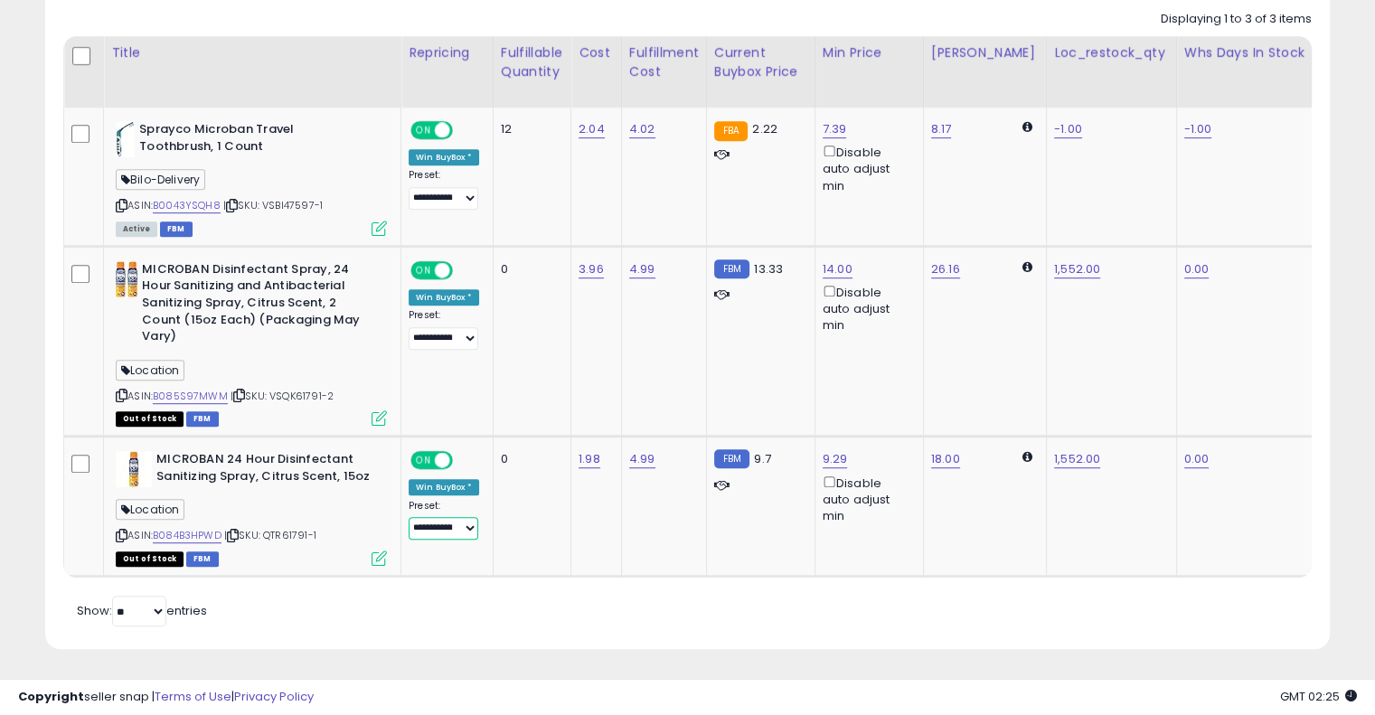
scroll to position [841, 0]
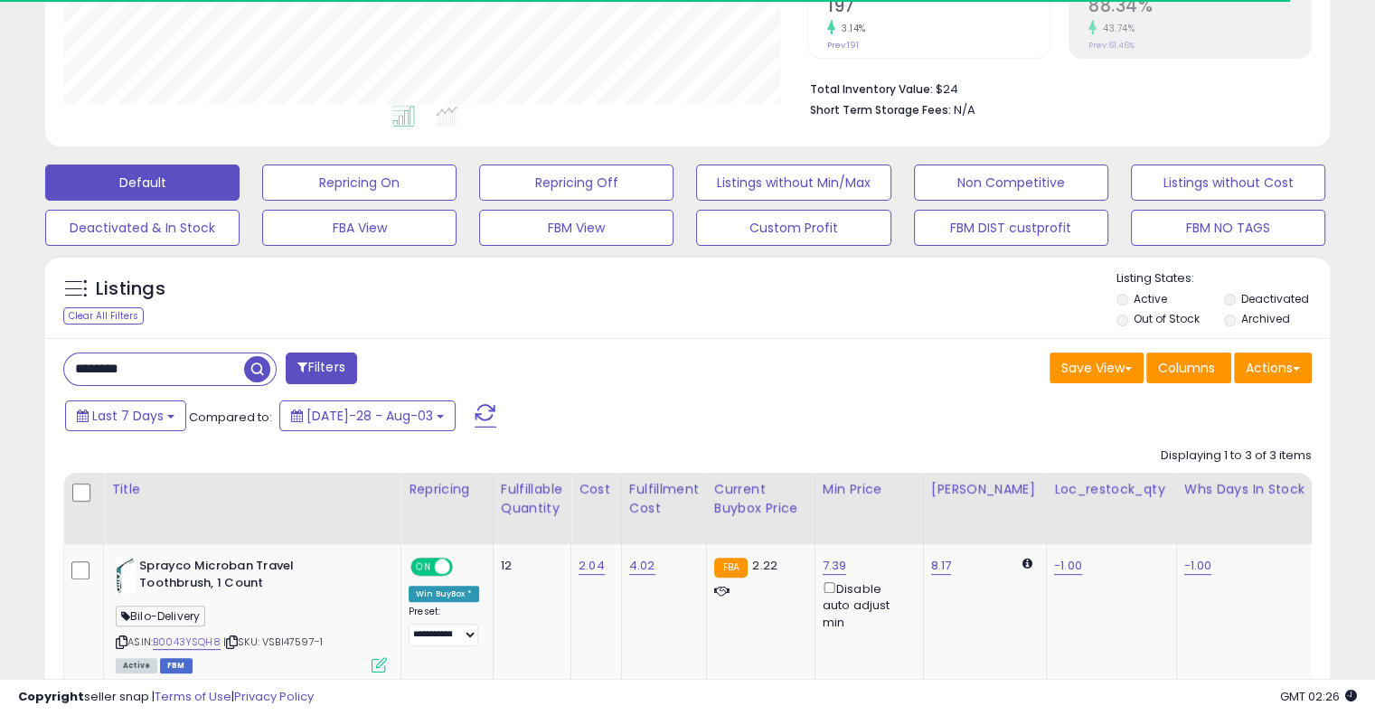
scroll to position [370, 743]
click at [181, 361] on input "********" at bounding box center [210, 369] width 293 height 32
click at [181, 361] on input "********" at bounding box center [215, 369] width 303 height 32
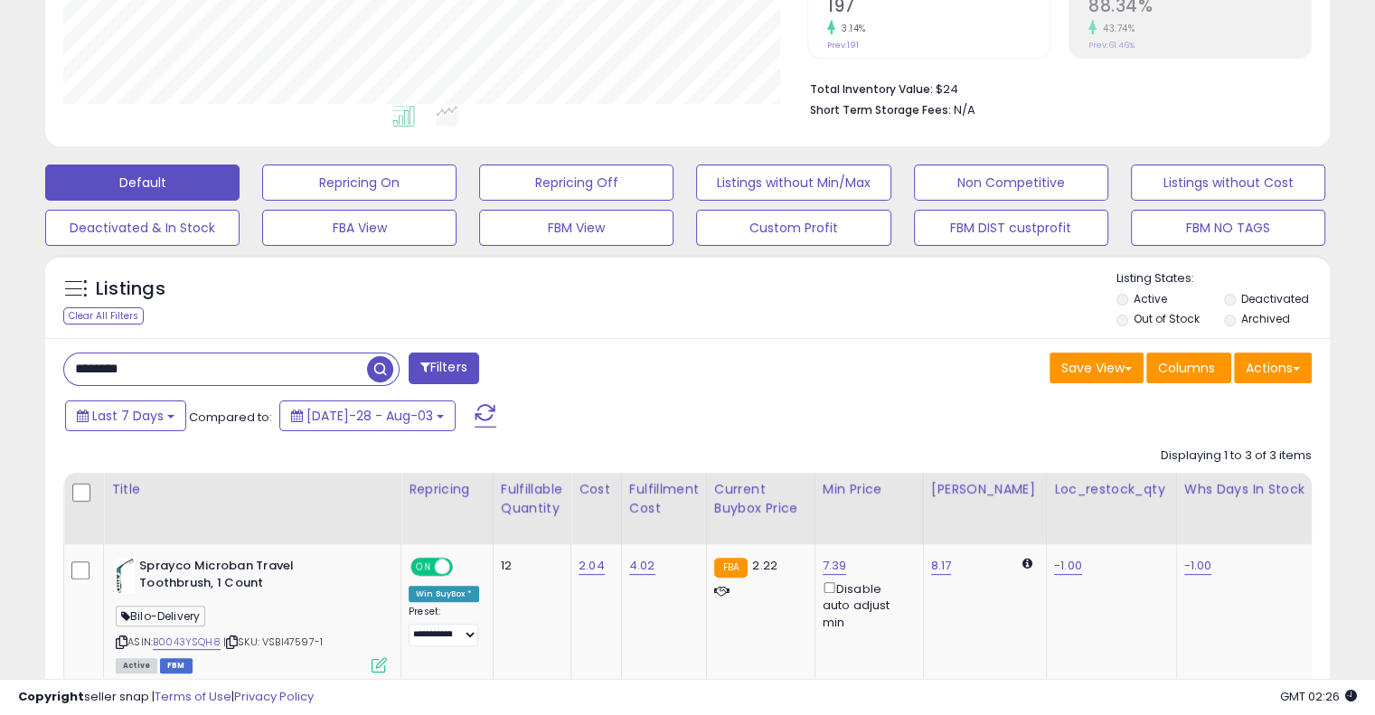
click at [181, 361] on input "********" at bounding box center [215, 369] width 303 height 32
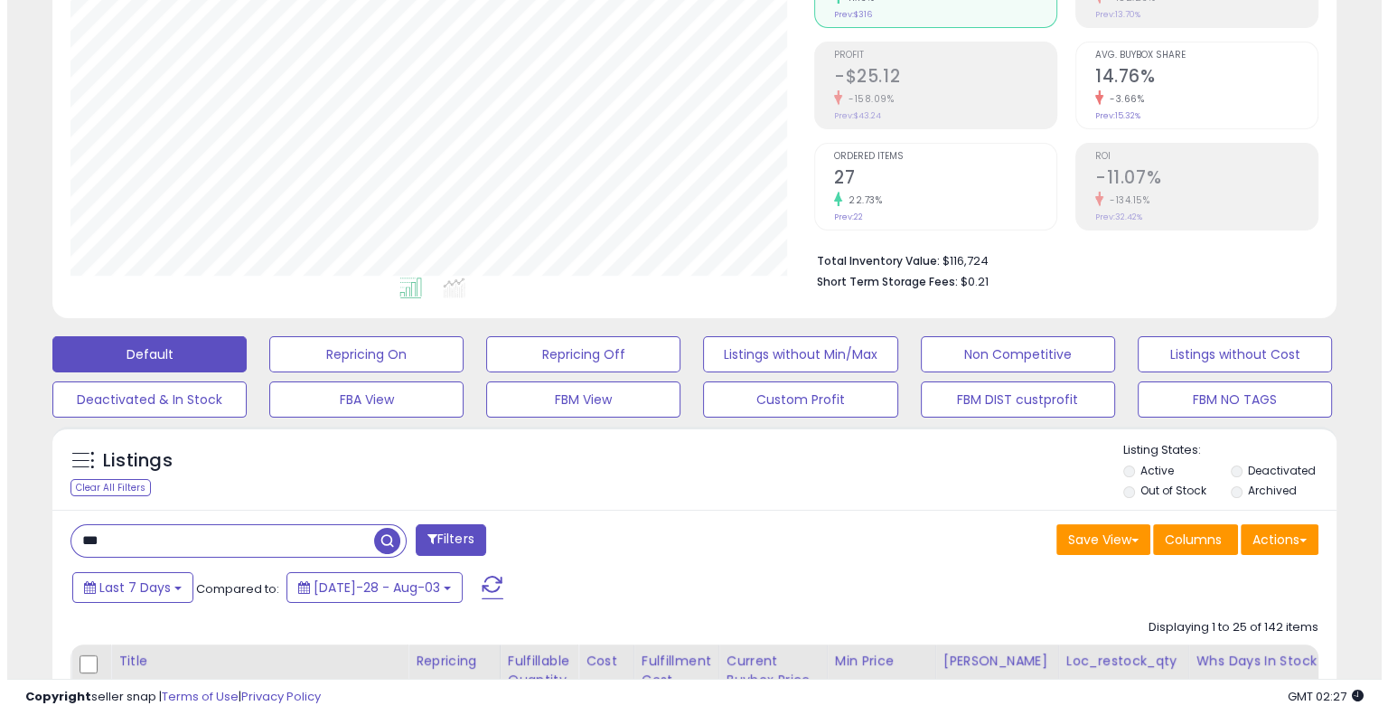
scroll to position [327, 0]
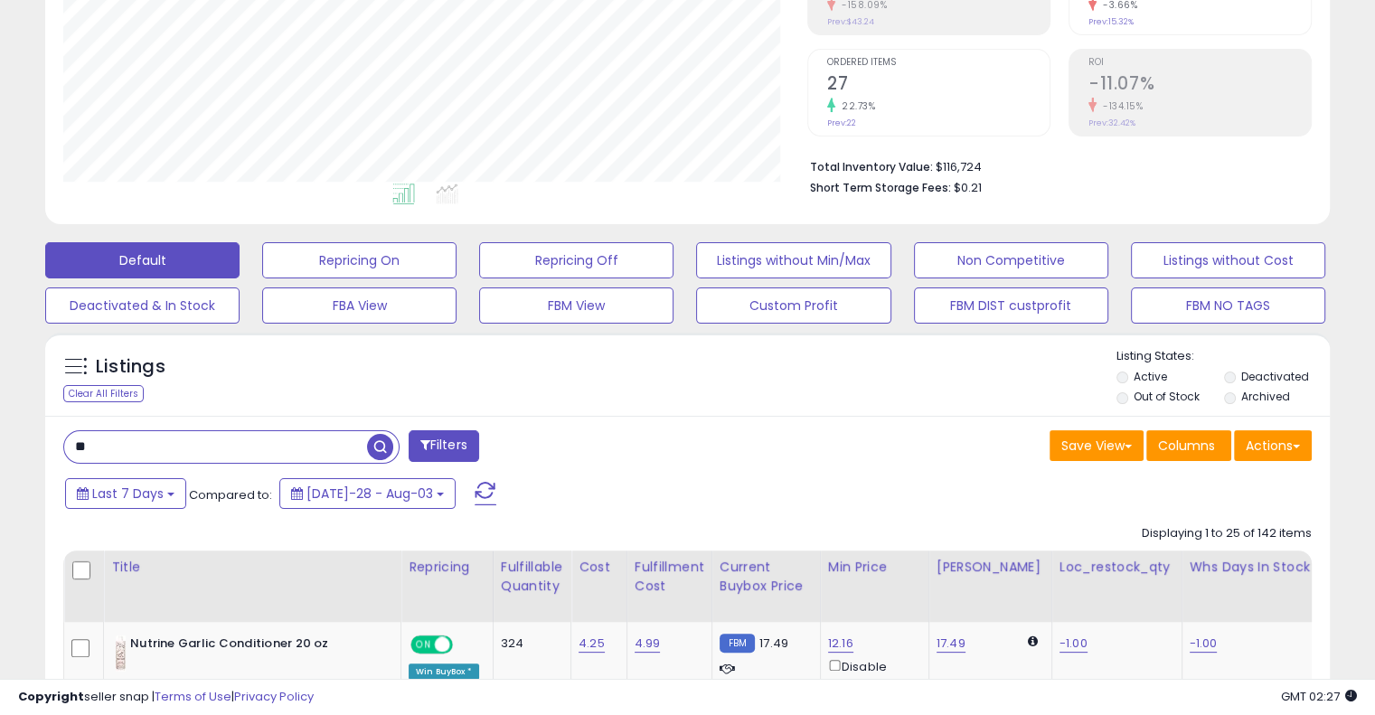
type input "*"
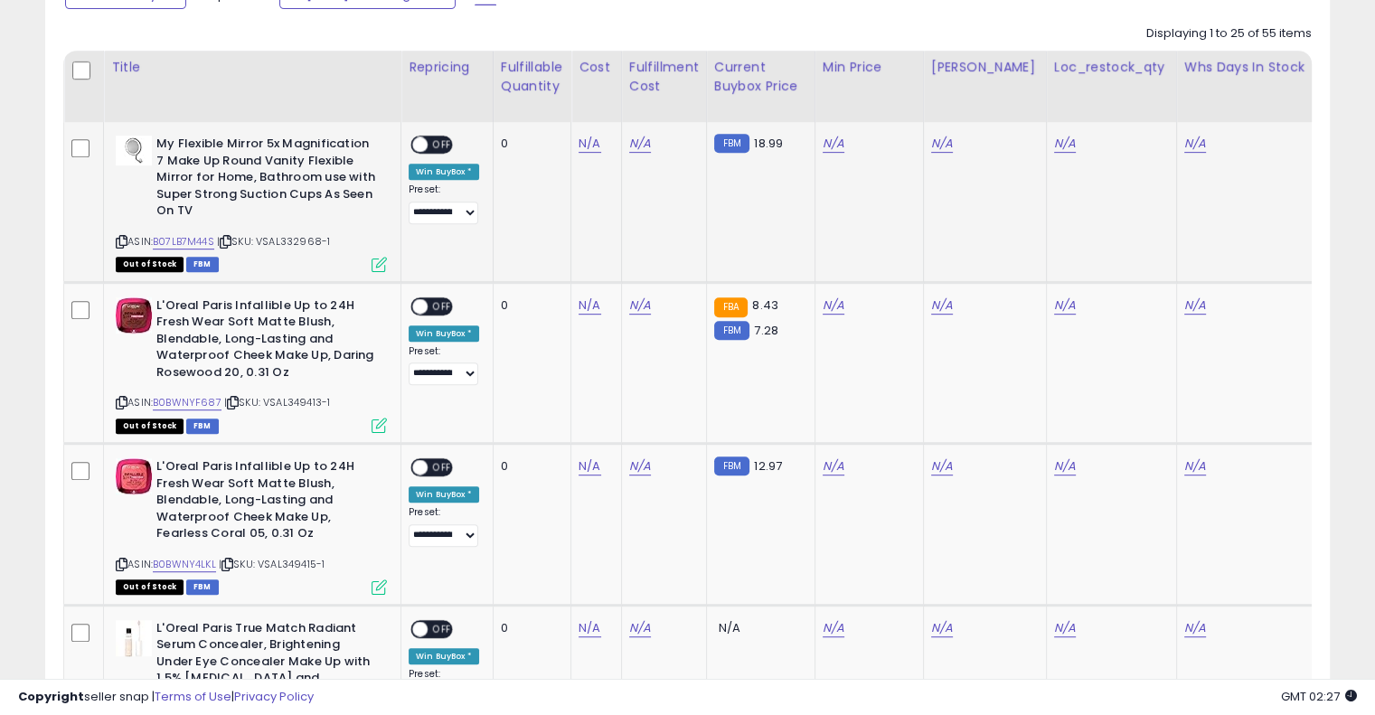
scroll to position [456, 0]
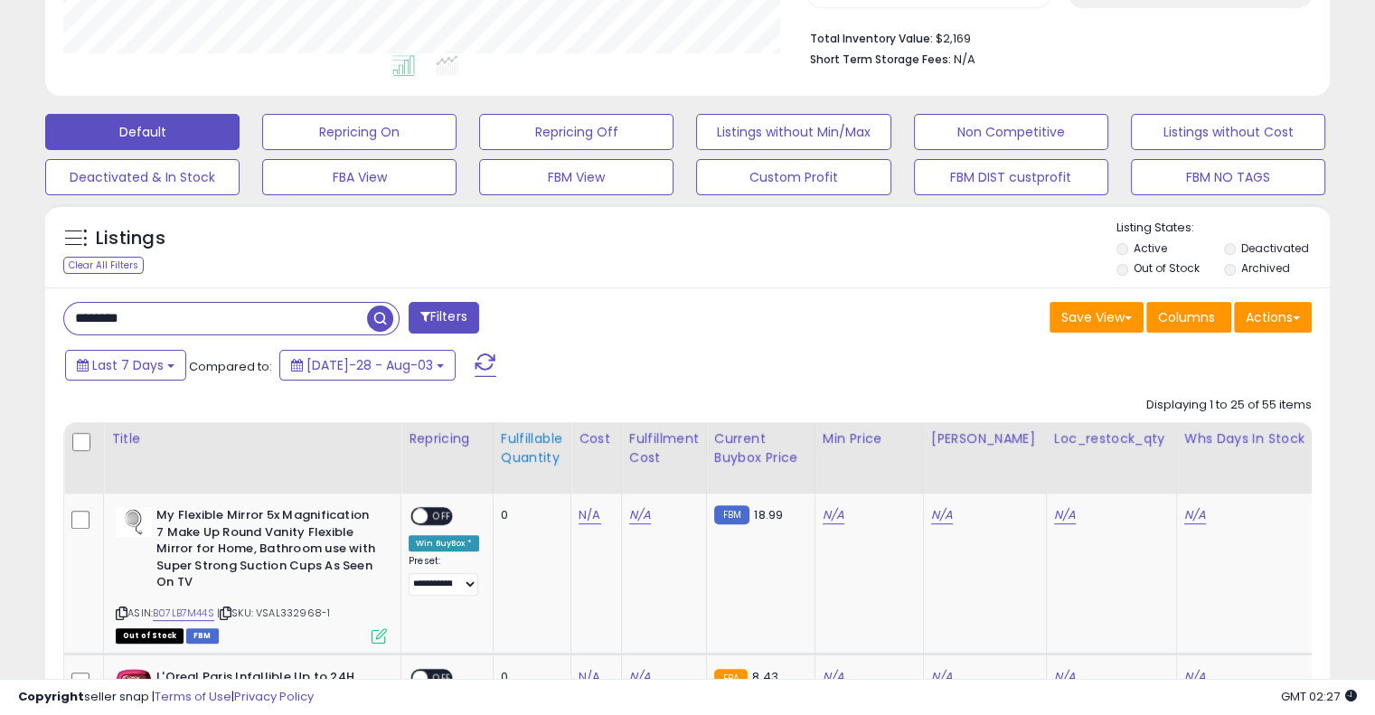
click at [524, 461] on div "Fulfillable Quantity" at bounding box center [532, 448] width 62 height 38
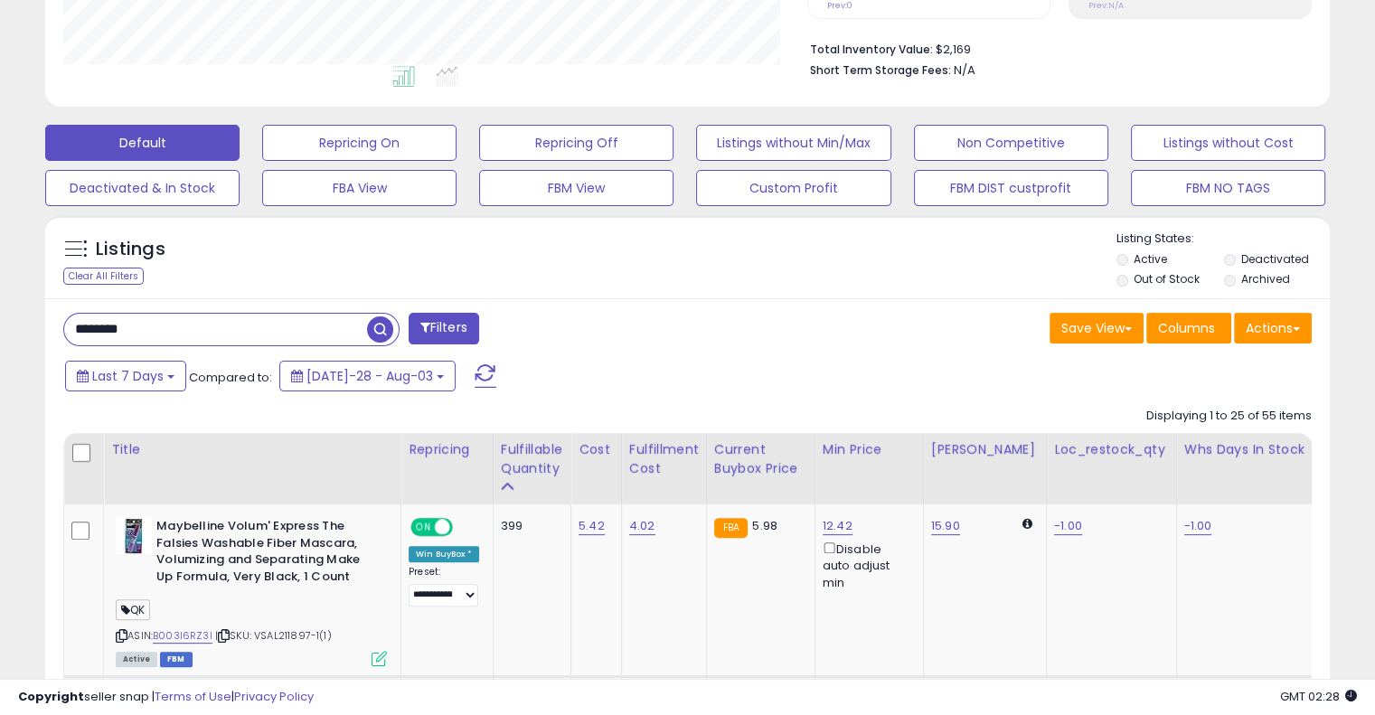
scroll to position [461, 0]
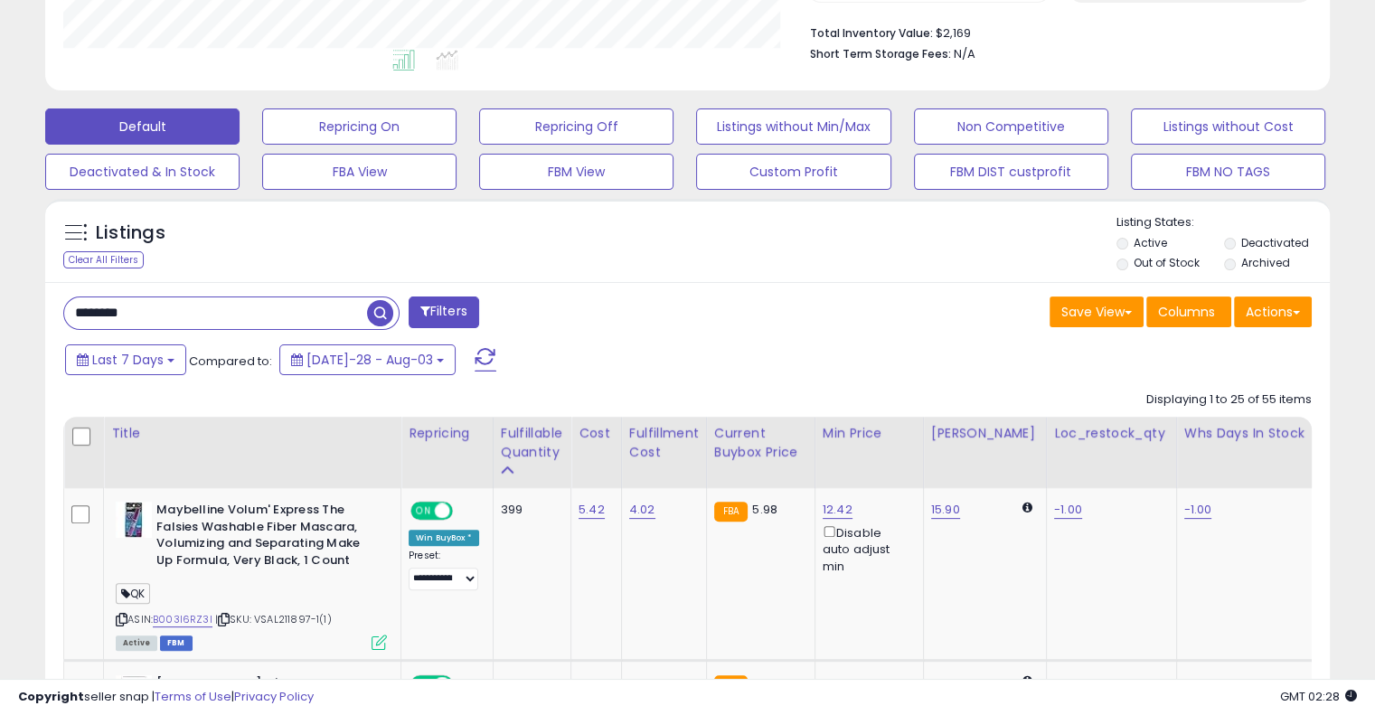
click at [156, 303] on input "*******" at bounding box center [215, 313] width 303 height 32
type input "******"
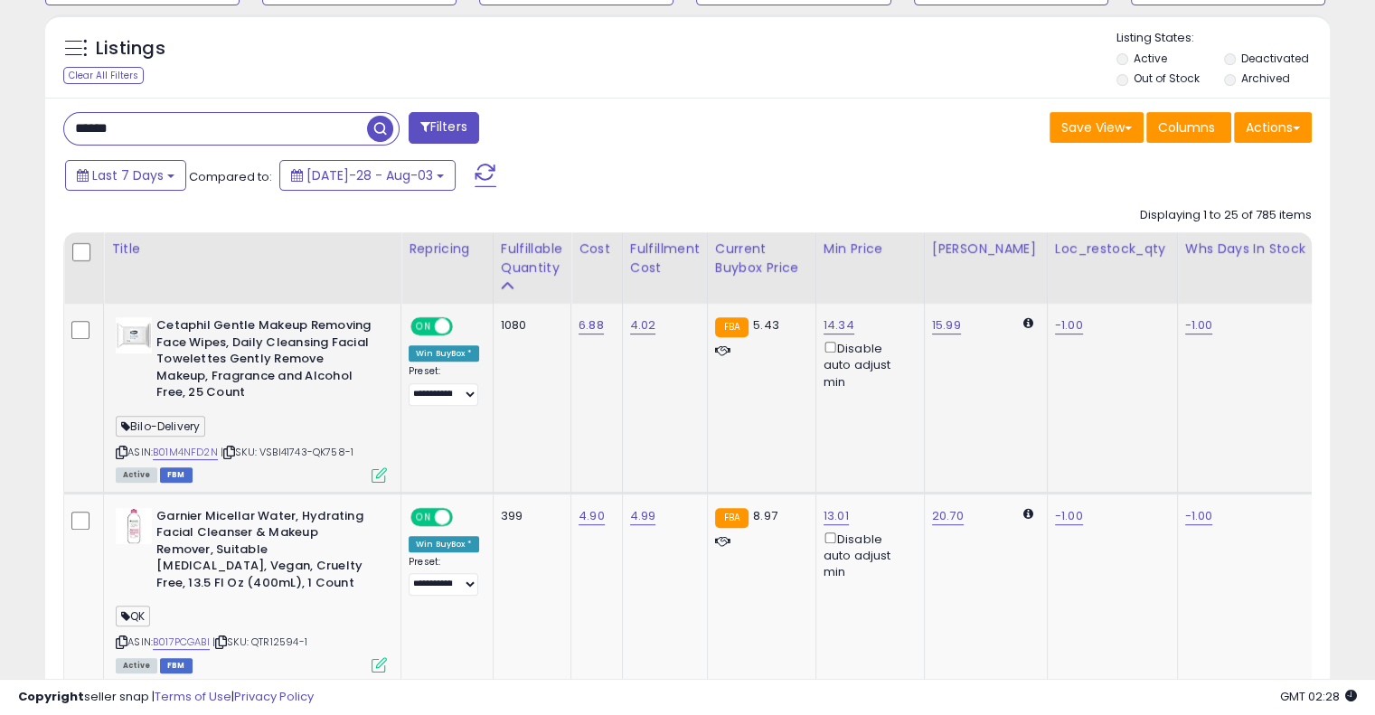
scroll to position [370, 743]
click at [181, 454] on link "B01M4NFD2N" at bounding box center [185, 452] width 65 height 15
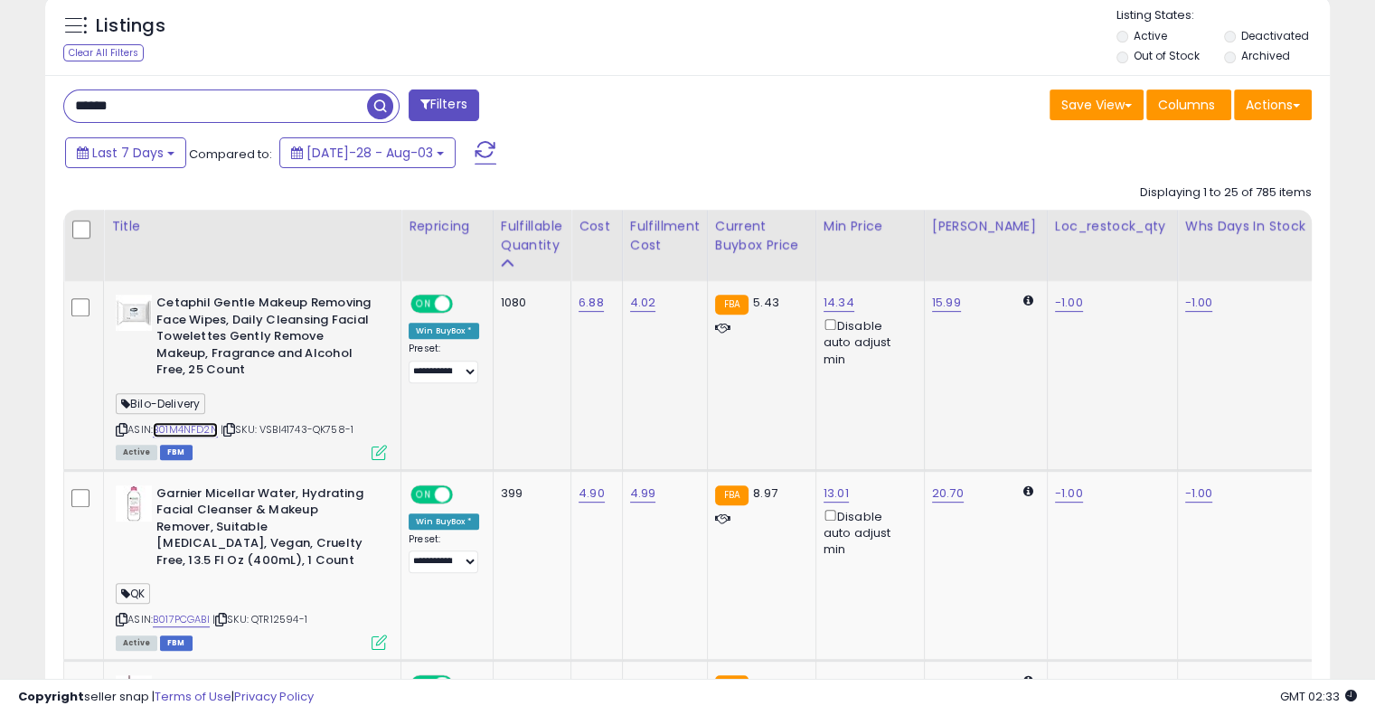
scroll to position [472, 0]
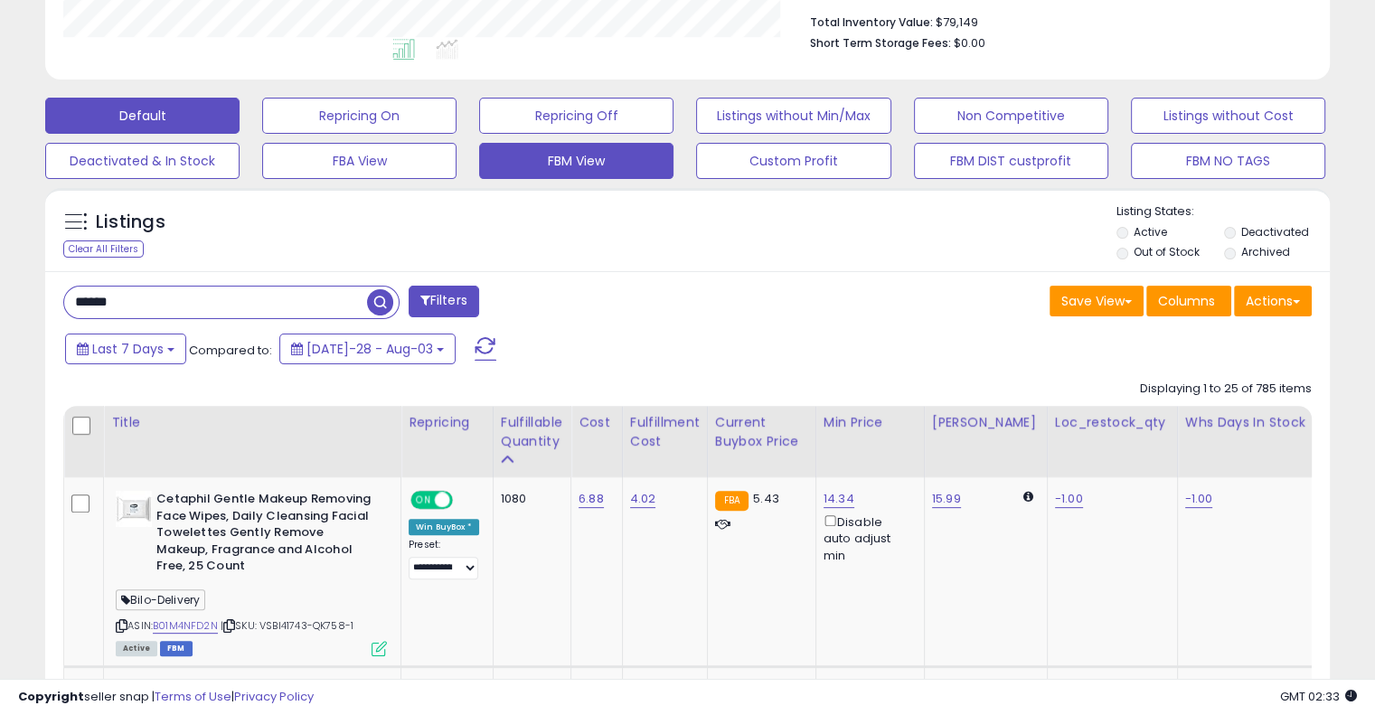
click at [456, 134] on button "FBM View" at bounding box center [359, 116] width 194 height 36
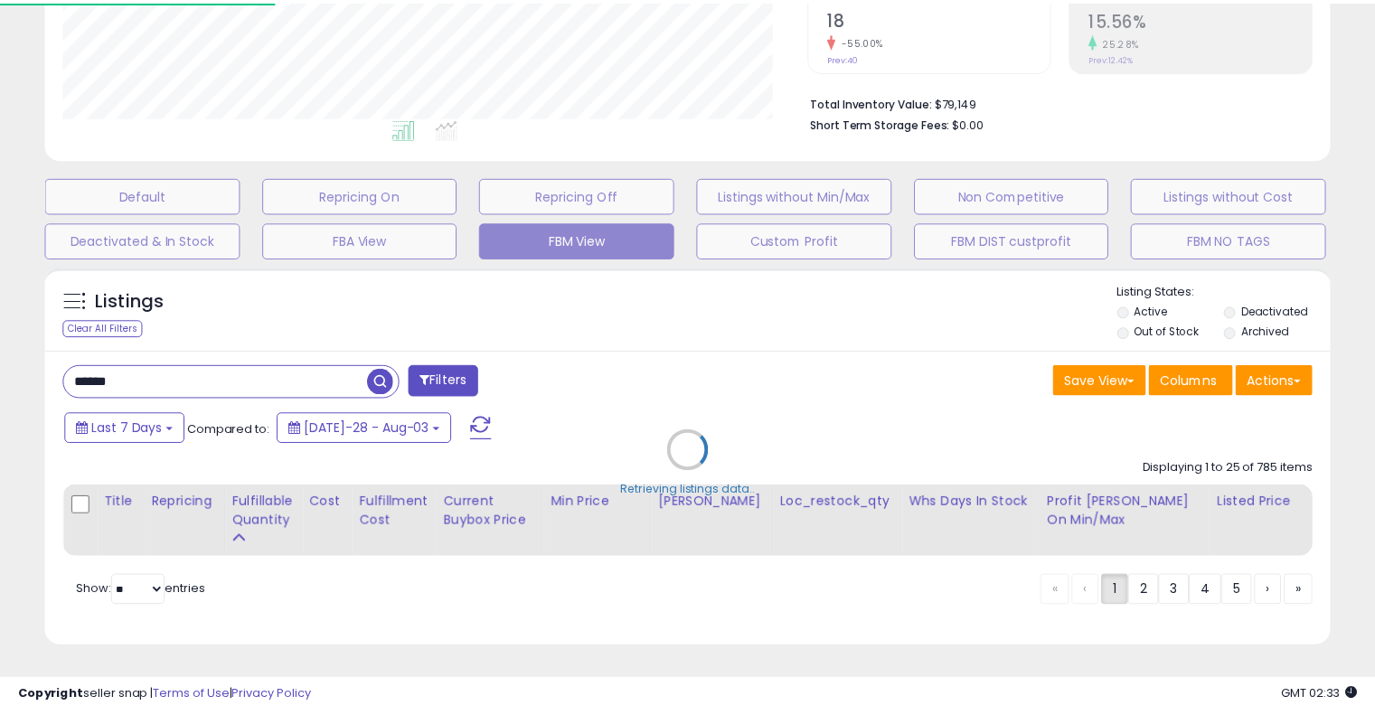
scroll to position [370, 752]
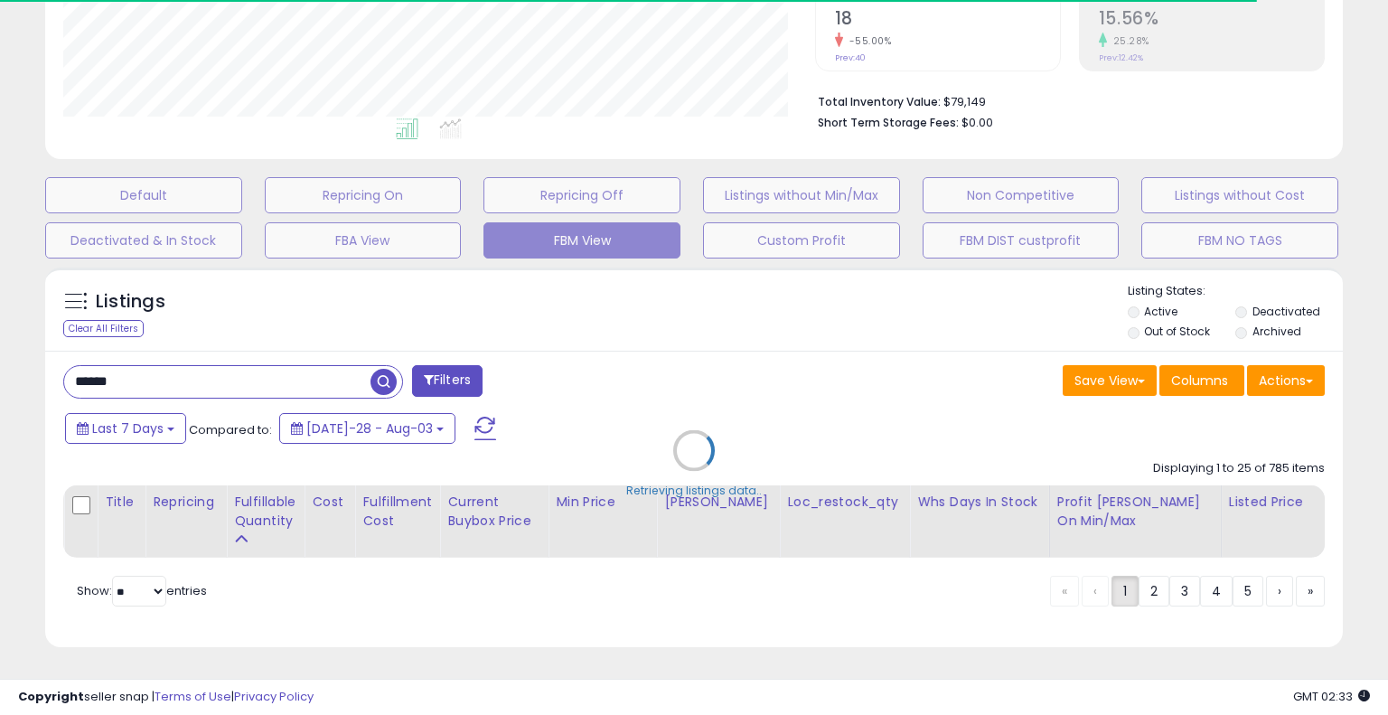
select select "**"
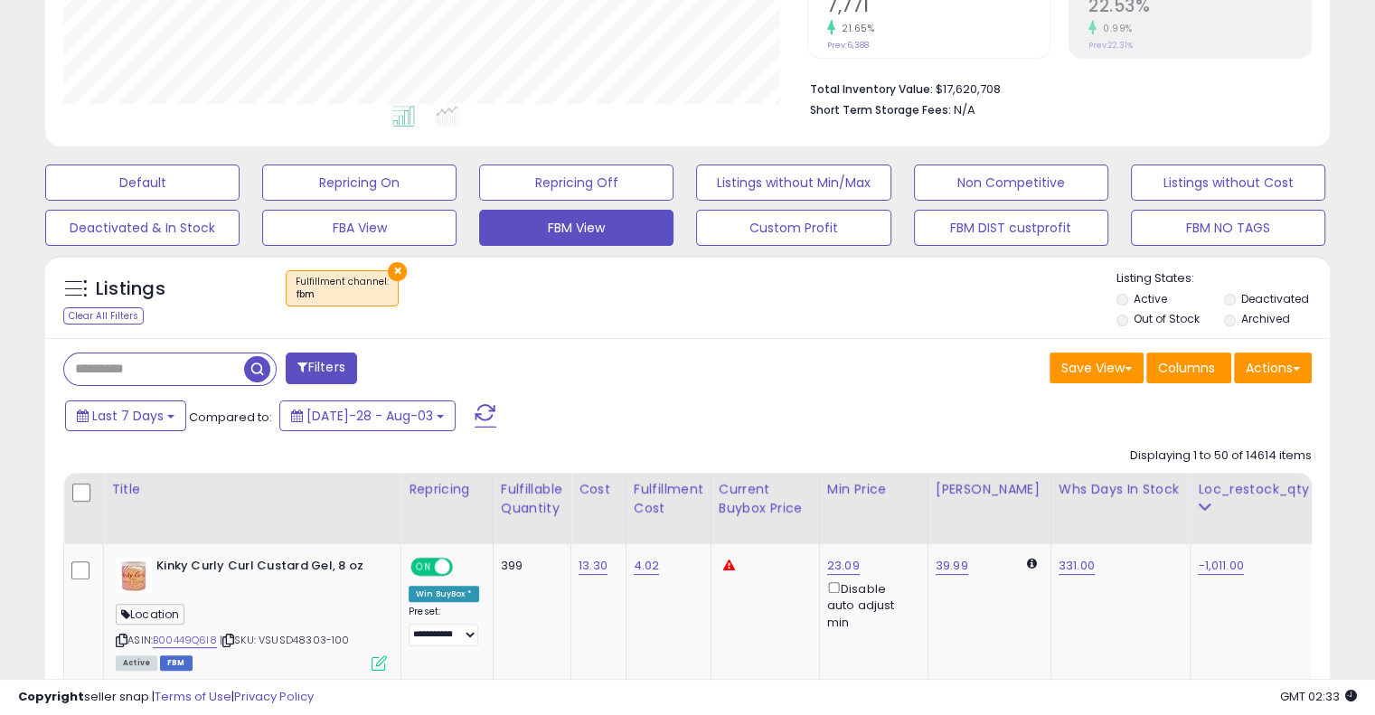
scroll to position [370, 743]
